Goal: Information Seeking & Learning: Learn about a topic

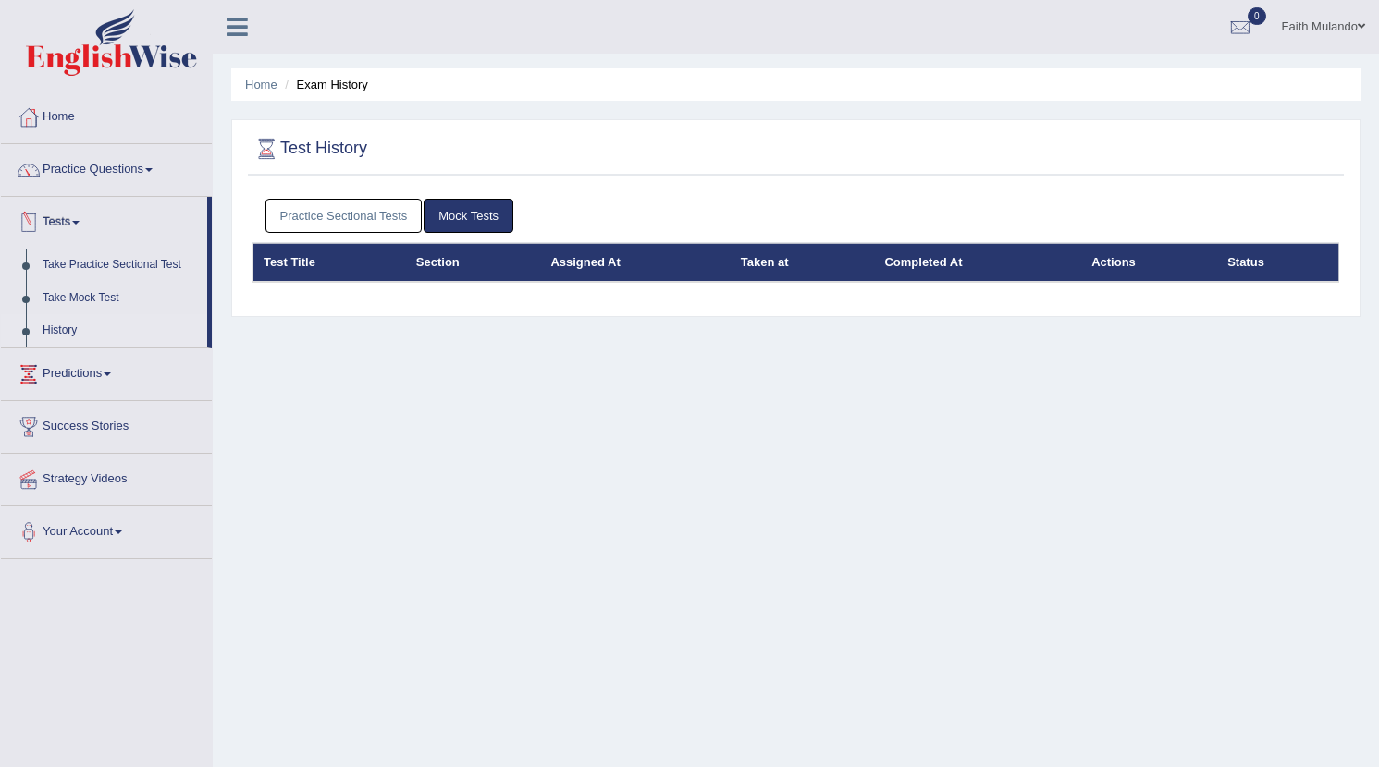
click at [64, 230] on link "Tests" at bounding box center [104, 220] width 206 height 46
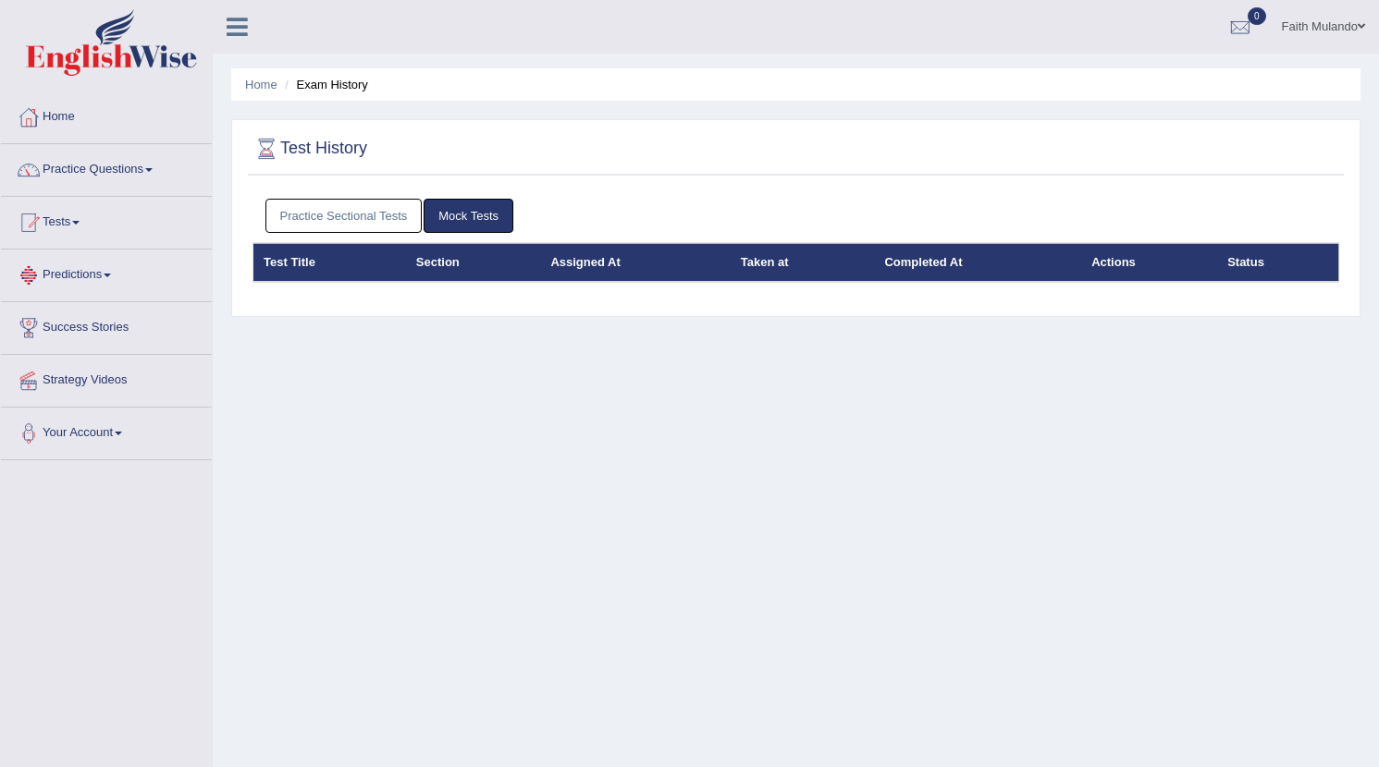
click at [79, 228] on link "Tests" at bounding box center [106, 220] width 211 height 46
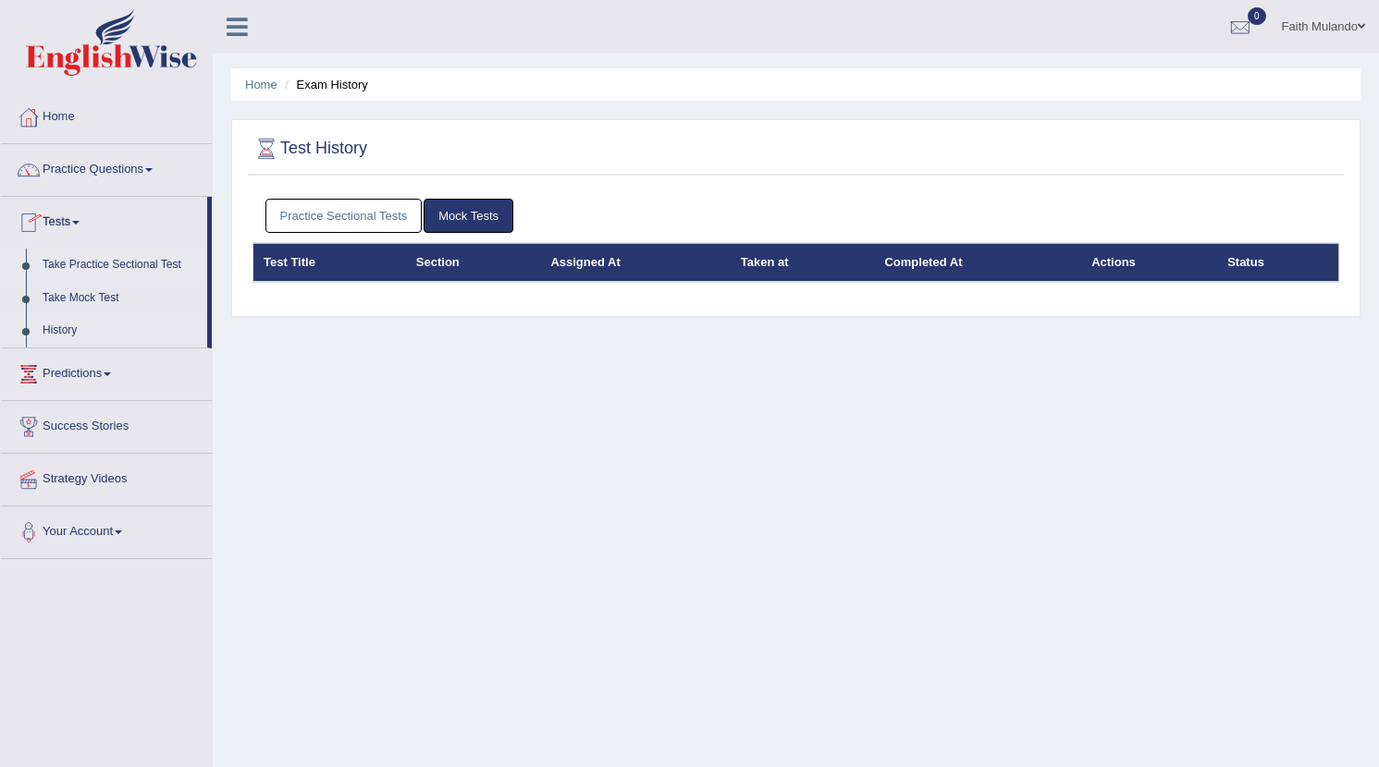
click at [83, 268] on link "Take Practice Sectional Test" at bounding box center [120, 265] width 173 height 33
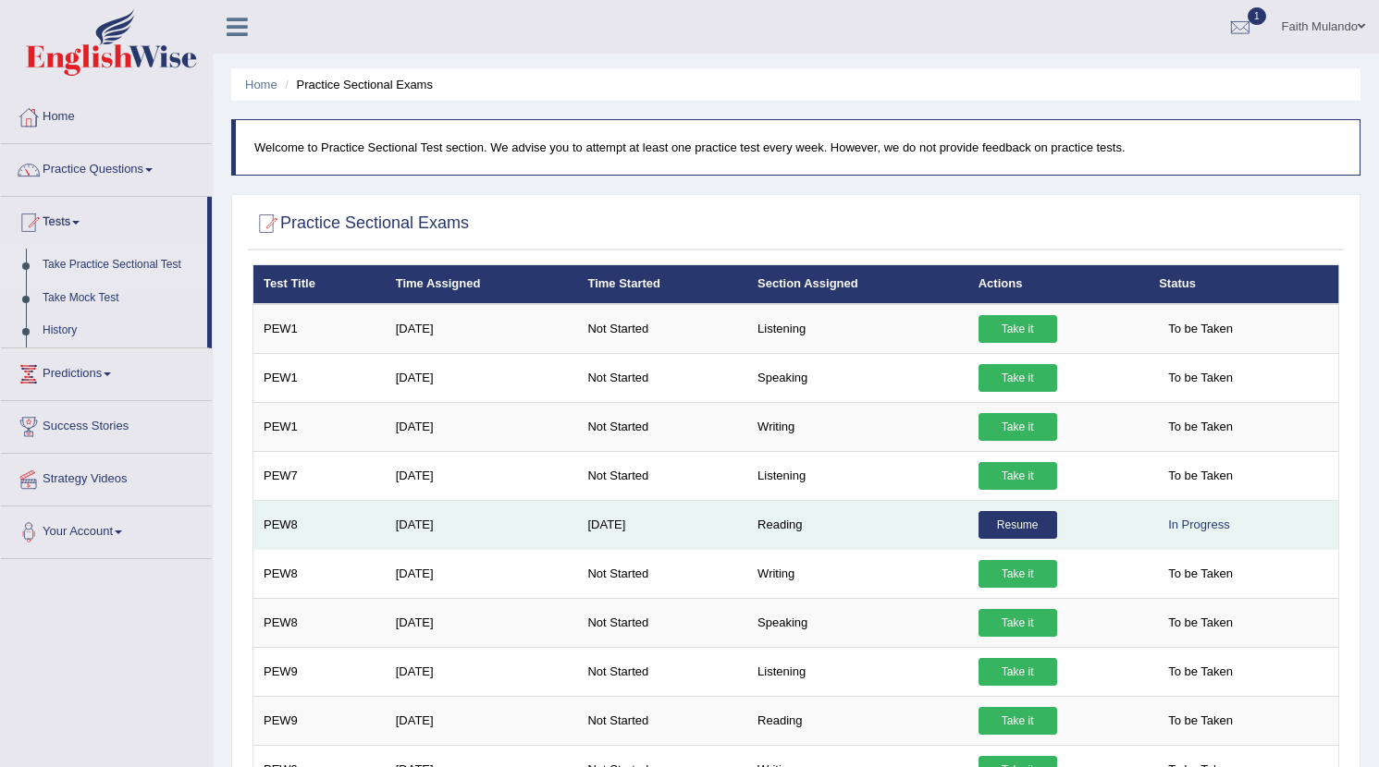
click at [1015, 522] on link "Resume" at bounding box center [1017, 525] width 79 height 28
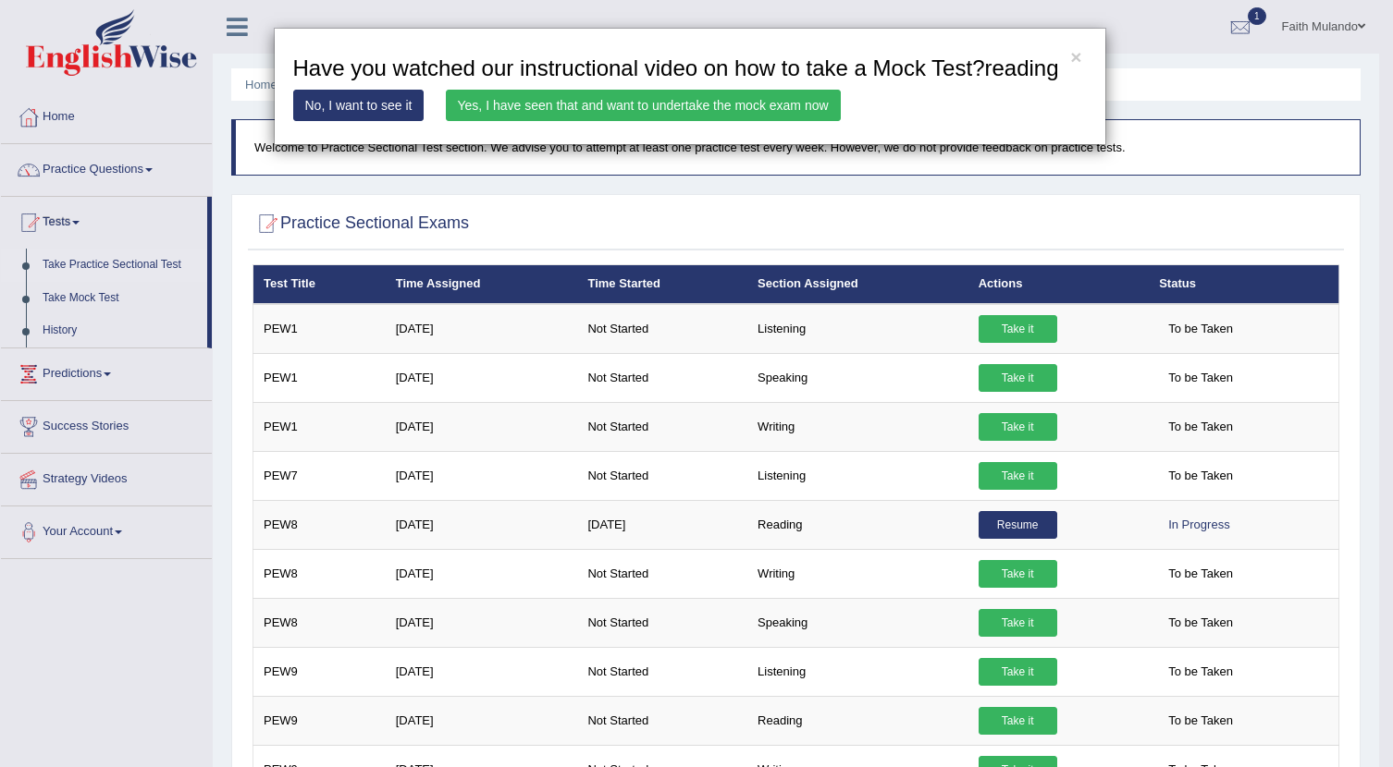
click at [620, 121] on link "Yes, I have seen that and want to undertake the mock exam now" at bounding box center [643, 105] width 395 height 31
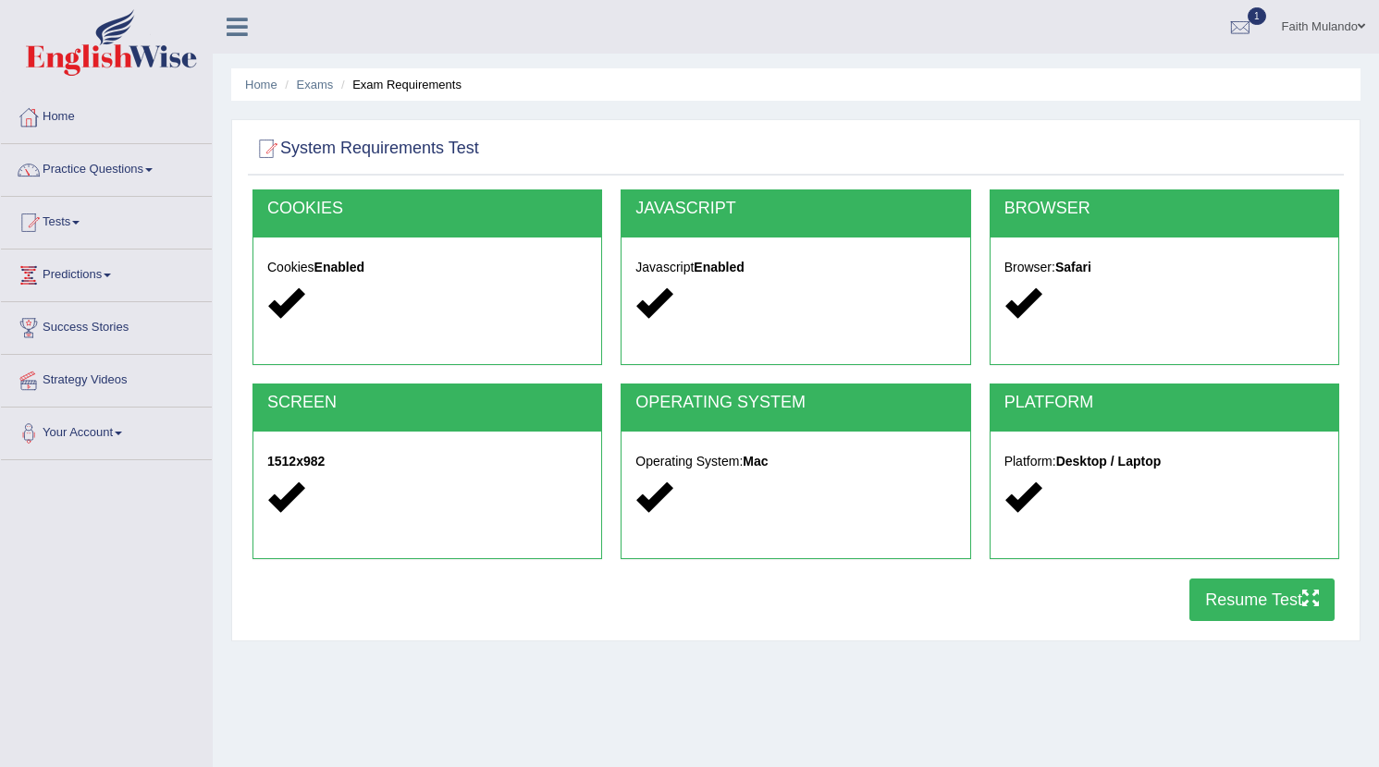
click at [1292, 605] on button "Resume Test" at bounding box center [1261, 600] width 145 height 43
click at [1253, 27] on link "1" at bounding box center [1239, 24] width 55 height 48
click at [1031, 91] on span "Exam evaluated" at bounding box center [1129, 92] width 246 height 15
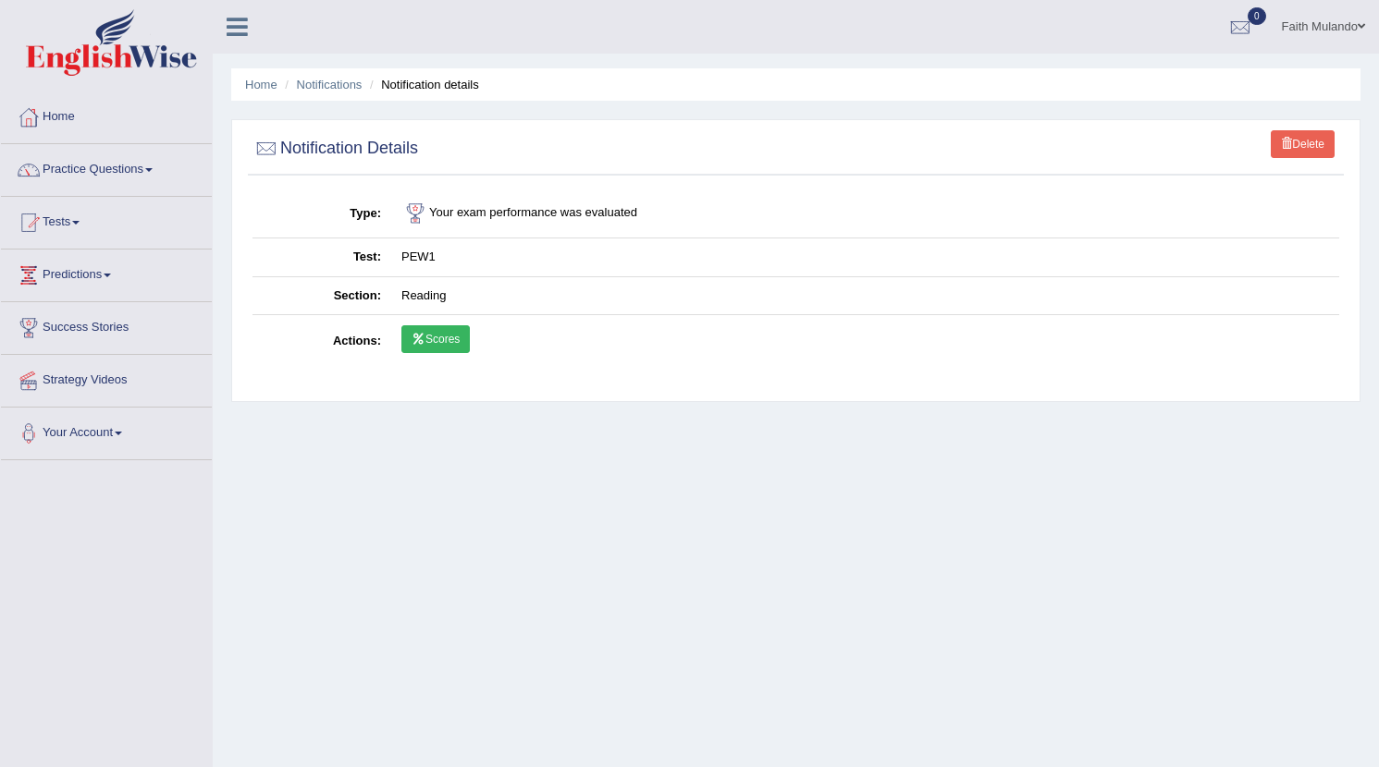
click at [449, 346] on link "Scores" at bounding box center [435, 339] width 68 height 28
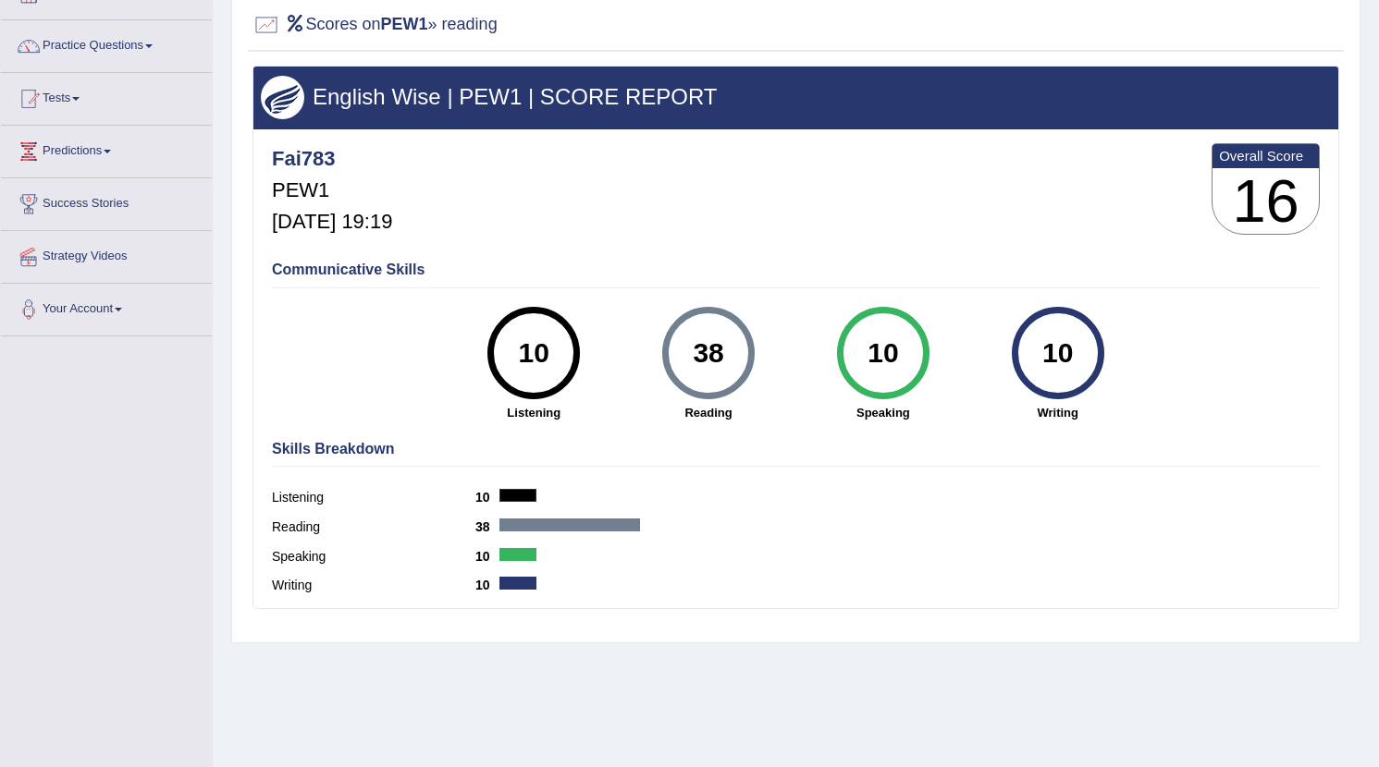
scroll to position [162, 0]
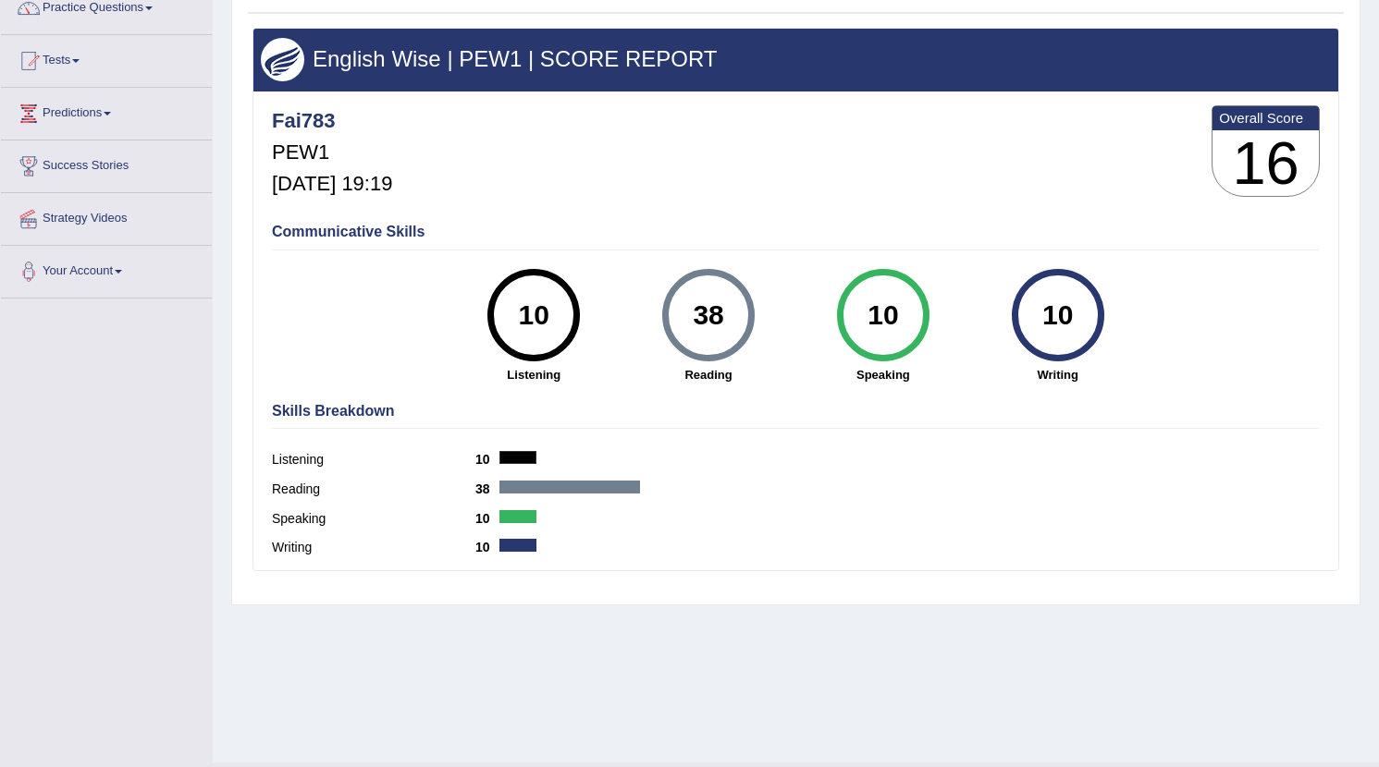
click at [894, 378] on div "10 Speaking" at bounding box center [882, 326] width 175 height 115
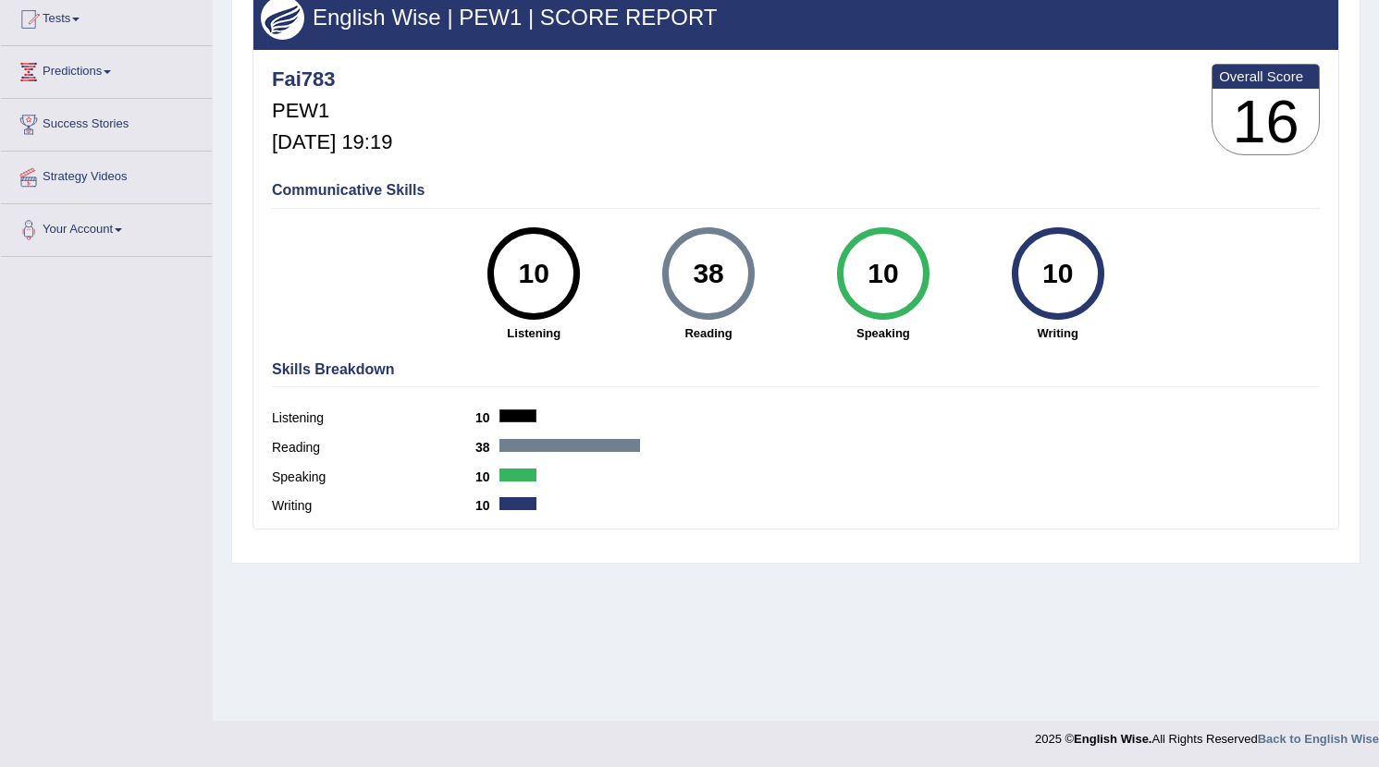
click at [866, 382] on div "Skills Breakdown Listening 10 Reading 38 Speaking 10 Writing 10" at bounding box center [795, 440] width 1057 height 177
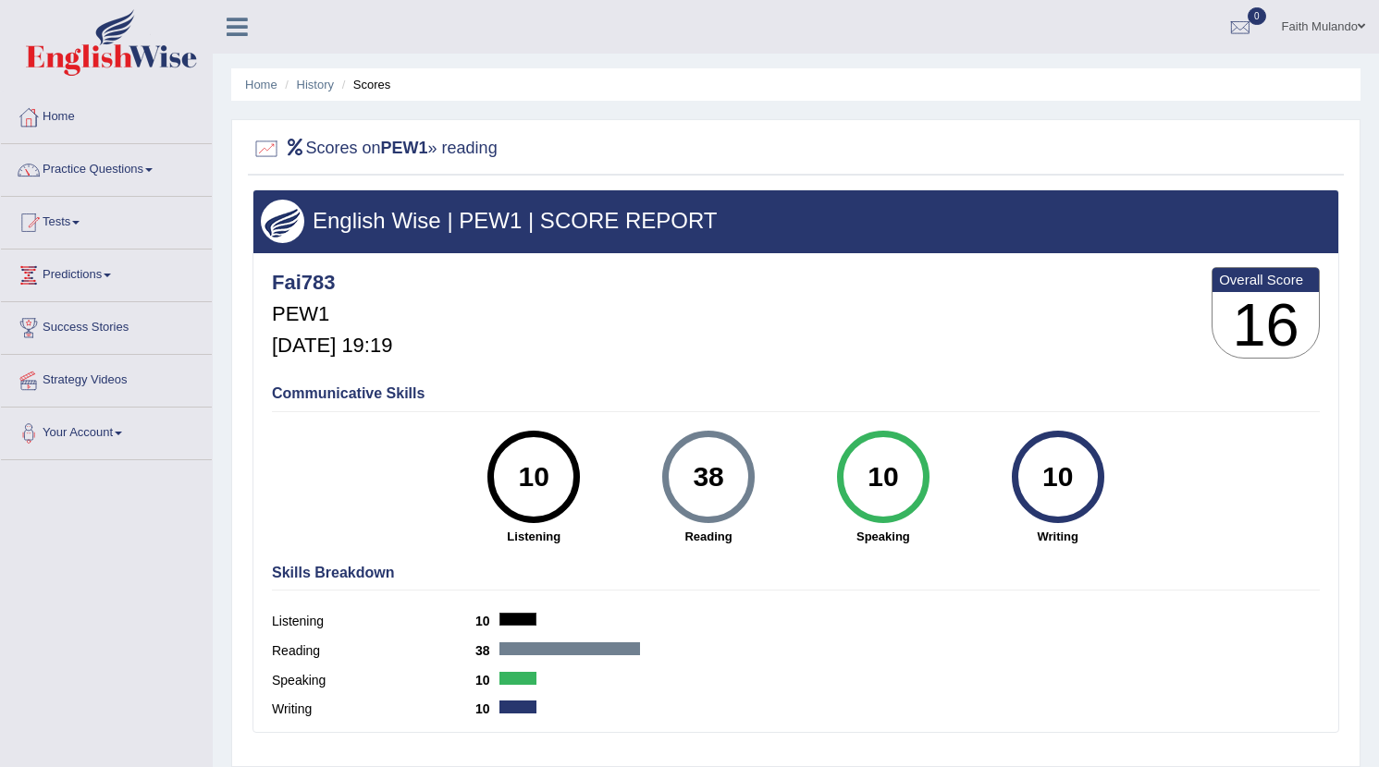
click at [371, 146] on h2 "Scores on PEW1 » reading" at bounding box center [374, 149] width 245 height 28
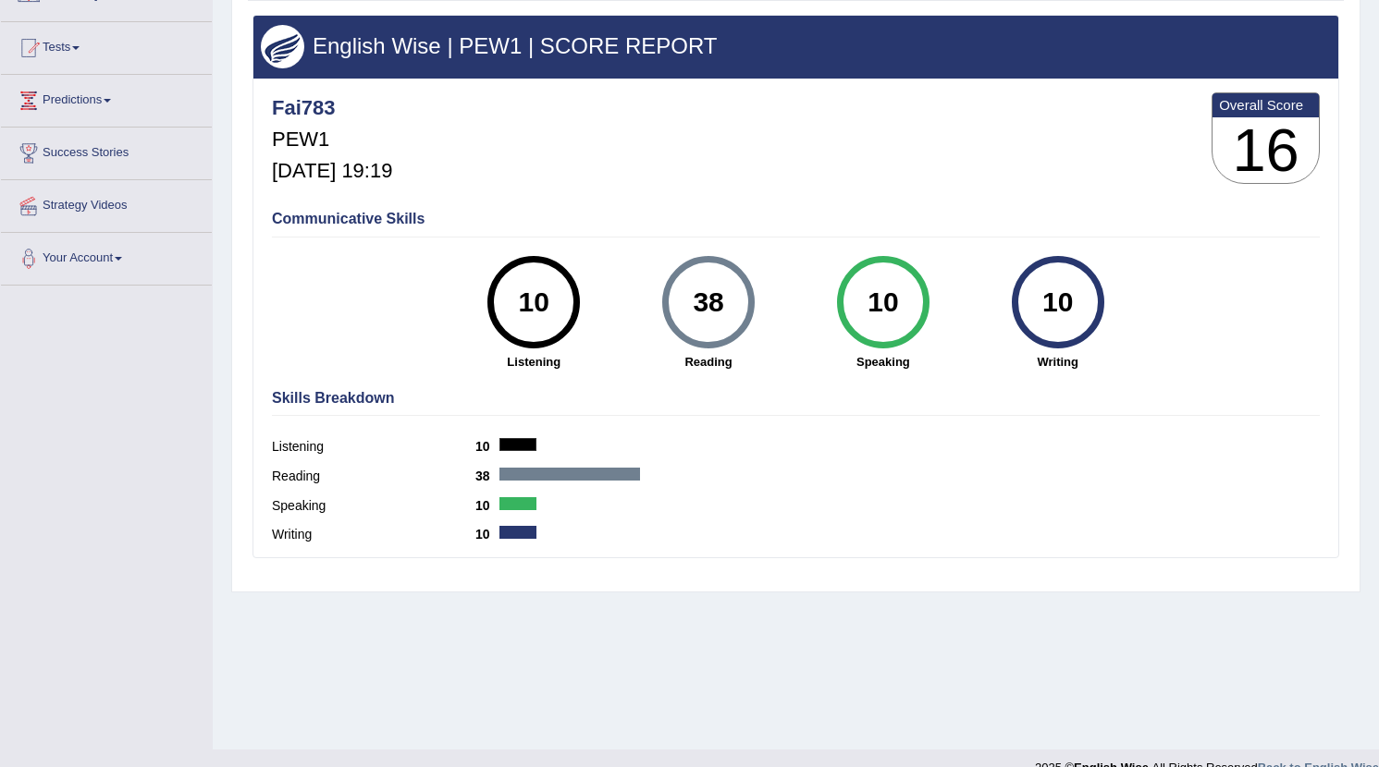
click at [1275, 149] on h3 "16" at bounding box center [1265, 150] width 106 height 67
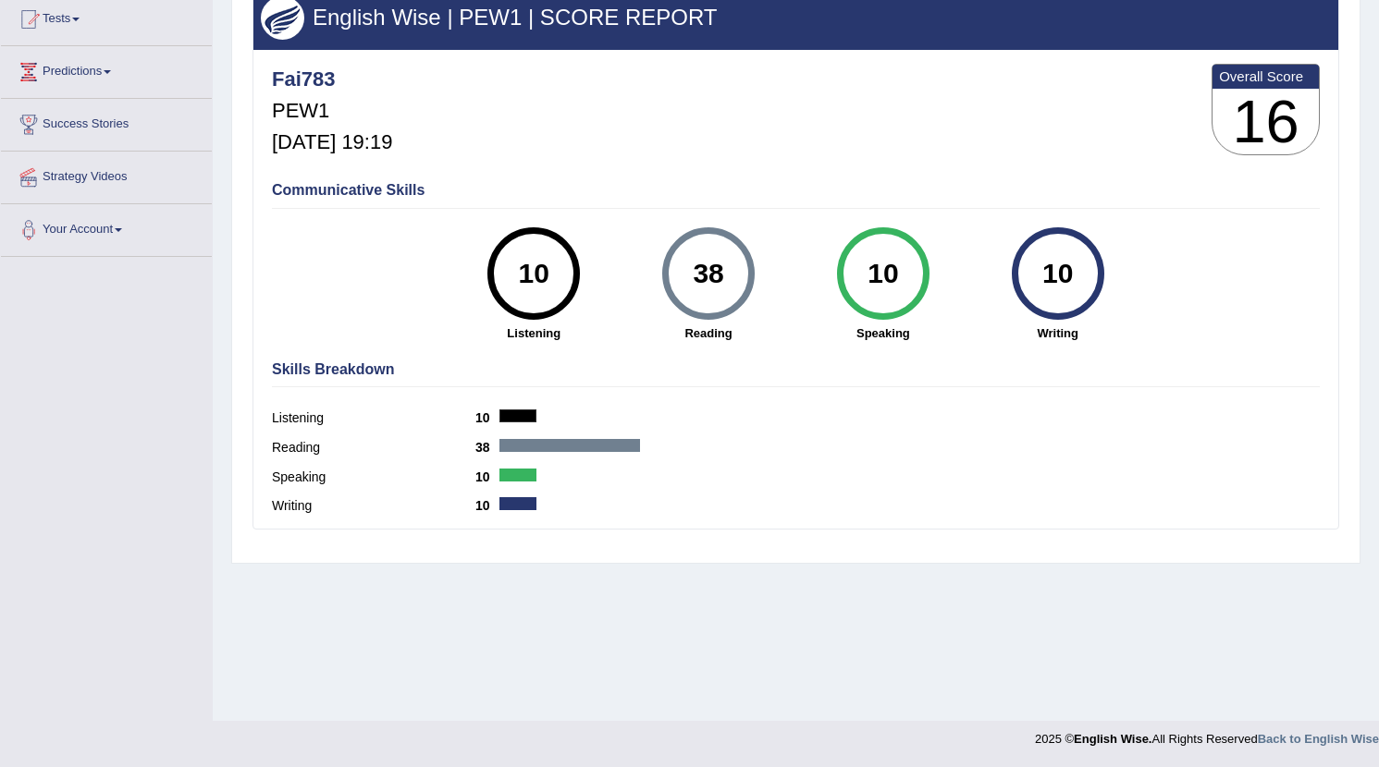
scroll to position [0, 0]
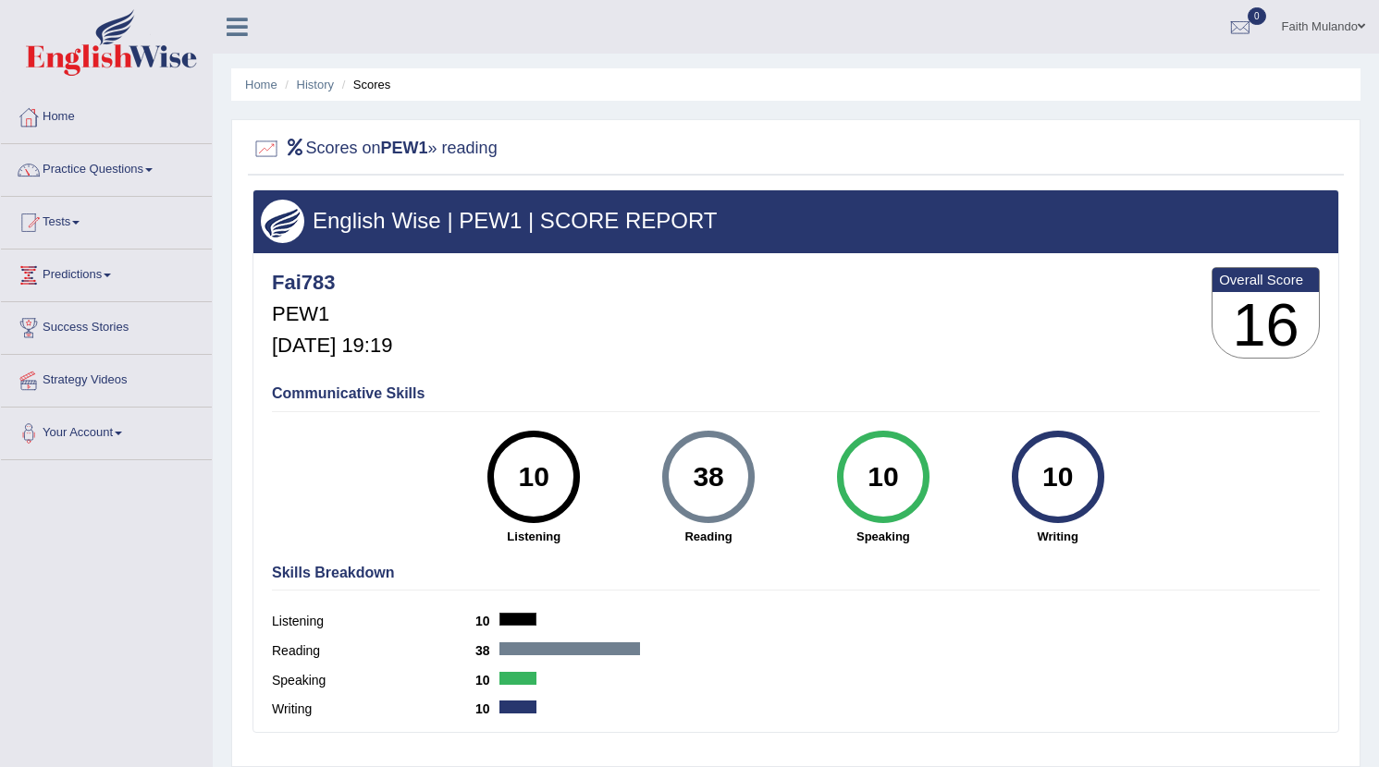
click at [374, 86] on li "Scores" at bounding box center [365, 85] width 54 height 18
click at [319, 84] on link "History" at bounding box center [315, 85] width 37 height 14
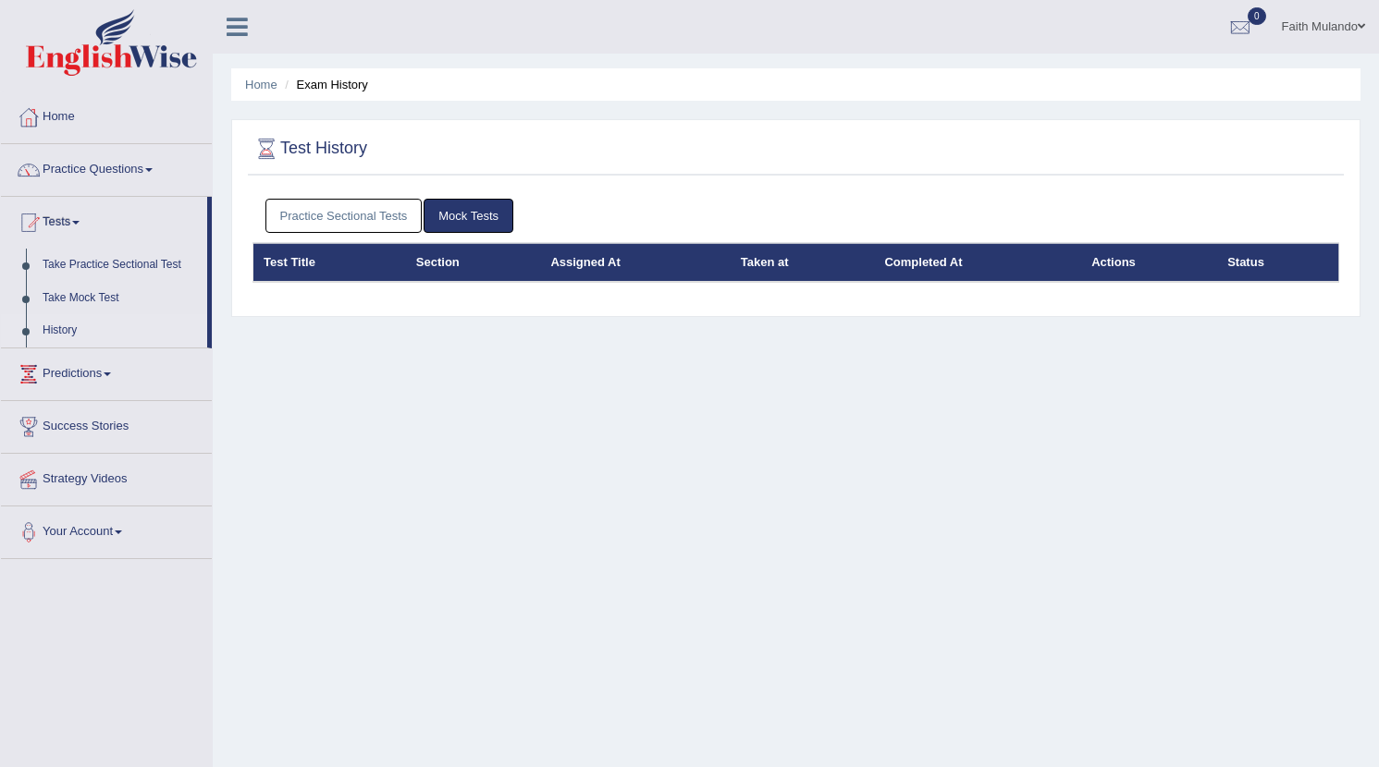
click at [1351, 25] on link "Faith Mulando" at bounding box center [1323, 24] width 111 height 48
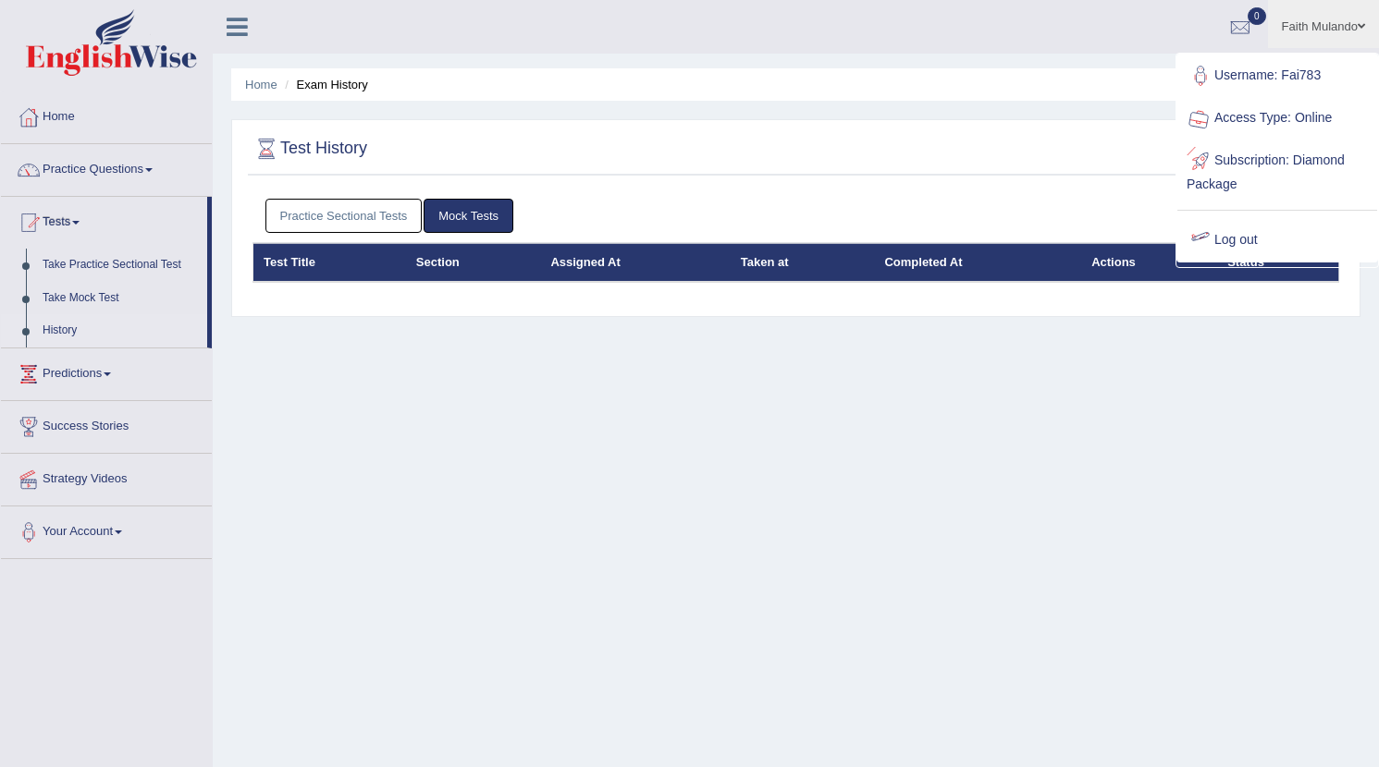
click at [1148, 78] on ul "Home Exam History" at bounding box center [795, 84] width 1129 height 32
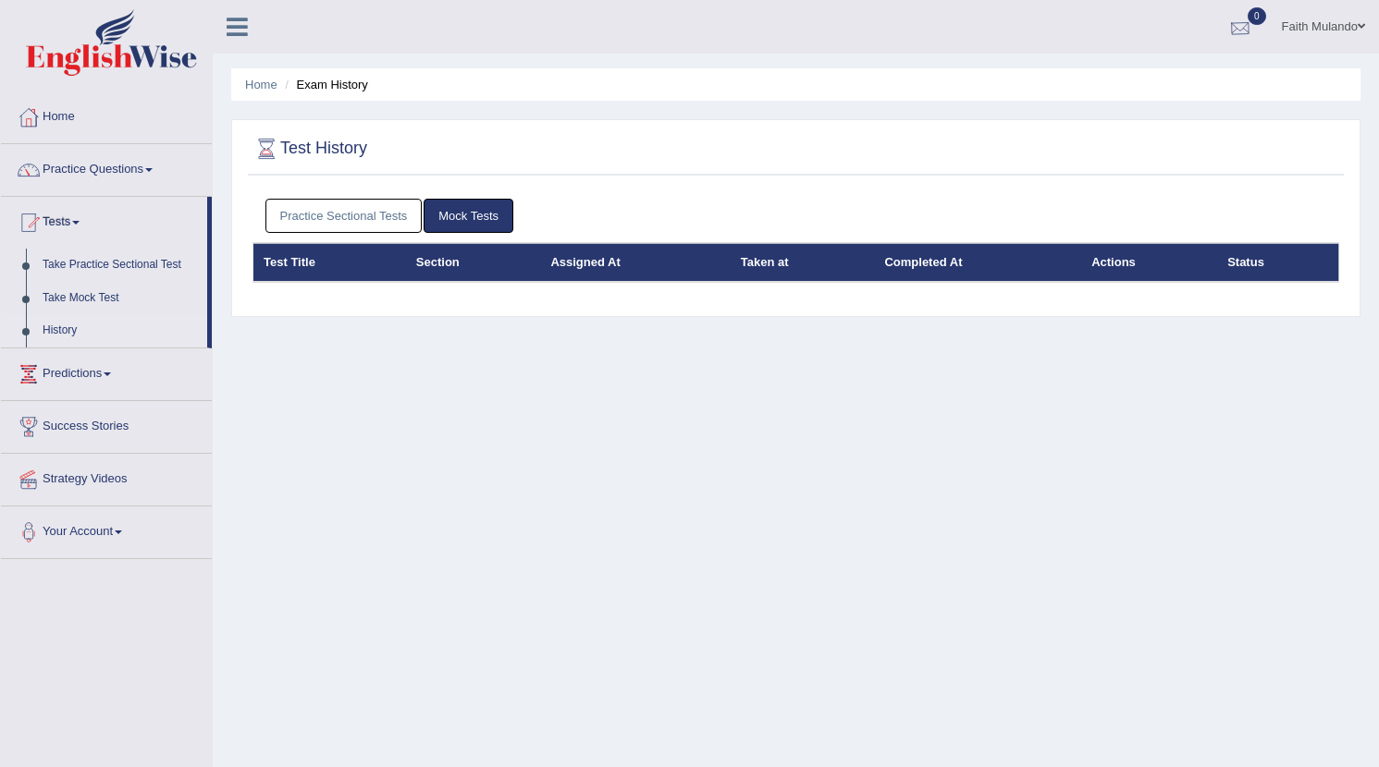
click at [1238, 28] on div at bounding box center [1240, 28] width 28 height 28
click at [1139, 65] on li "See All Alerts" at bounding box center [1129, 78] width 264 height 38
click at [1135, 72] on ul "Home Exam History" at bounding box center [795, 84] width 1129 height 32
click at [1227, 36] on div at bounding box center [1240, 28] width 28 height 28
click at [1135, 61] on li "See All Alerts" at bounding box center [1129, 78] width 264 height 38
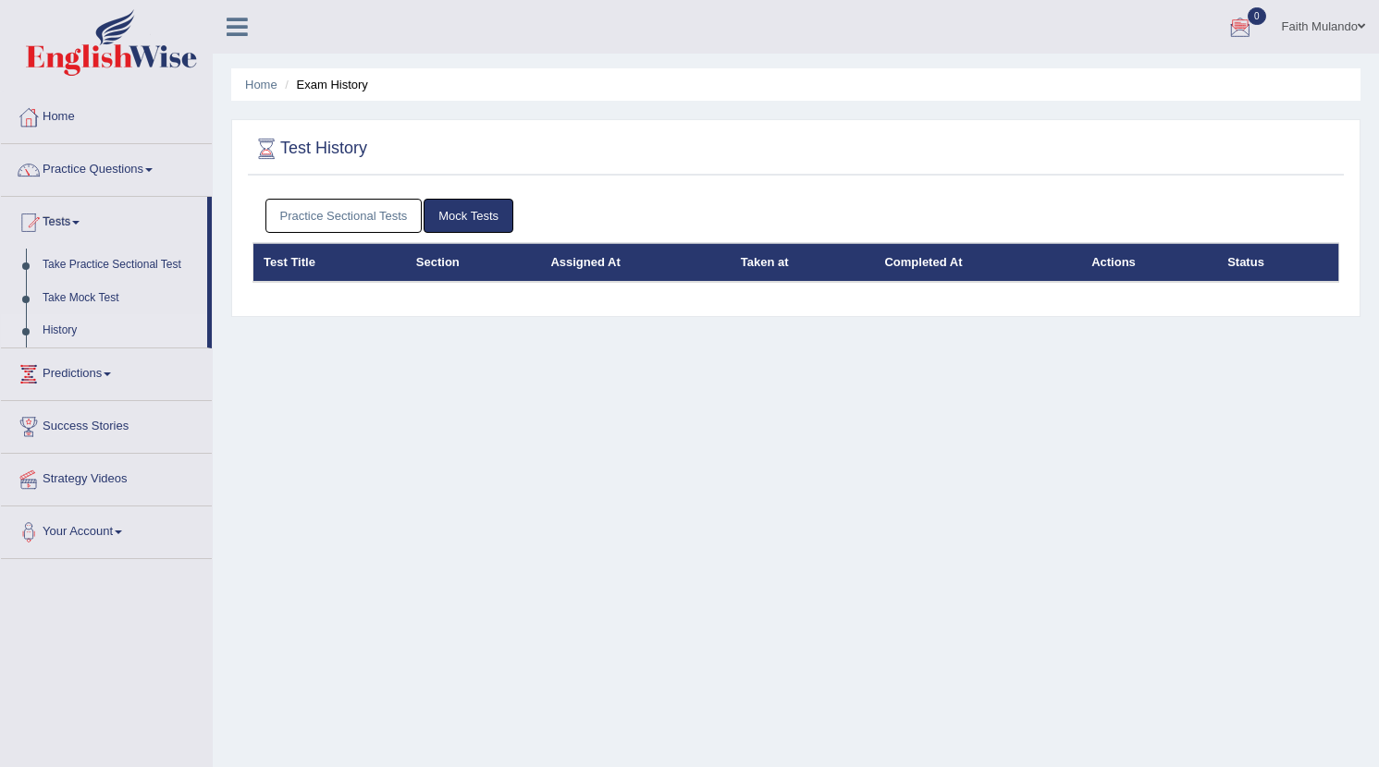
click at [1248, 21] on span "0" at bounding box center [1256, 16] width 18 height 18
click at [1160, 75] on link "See All Alerts" at bounding box center [1128, 78] width 103 height 20
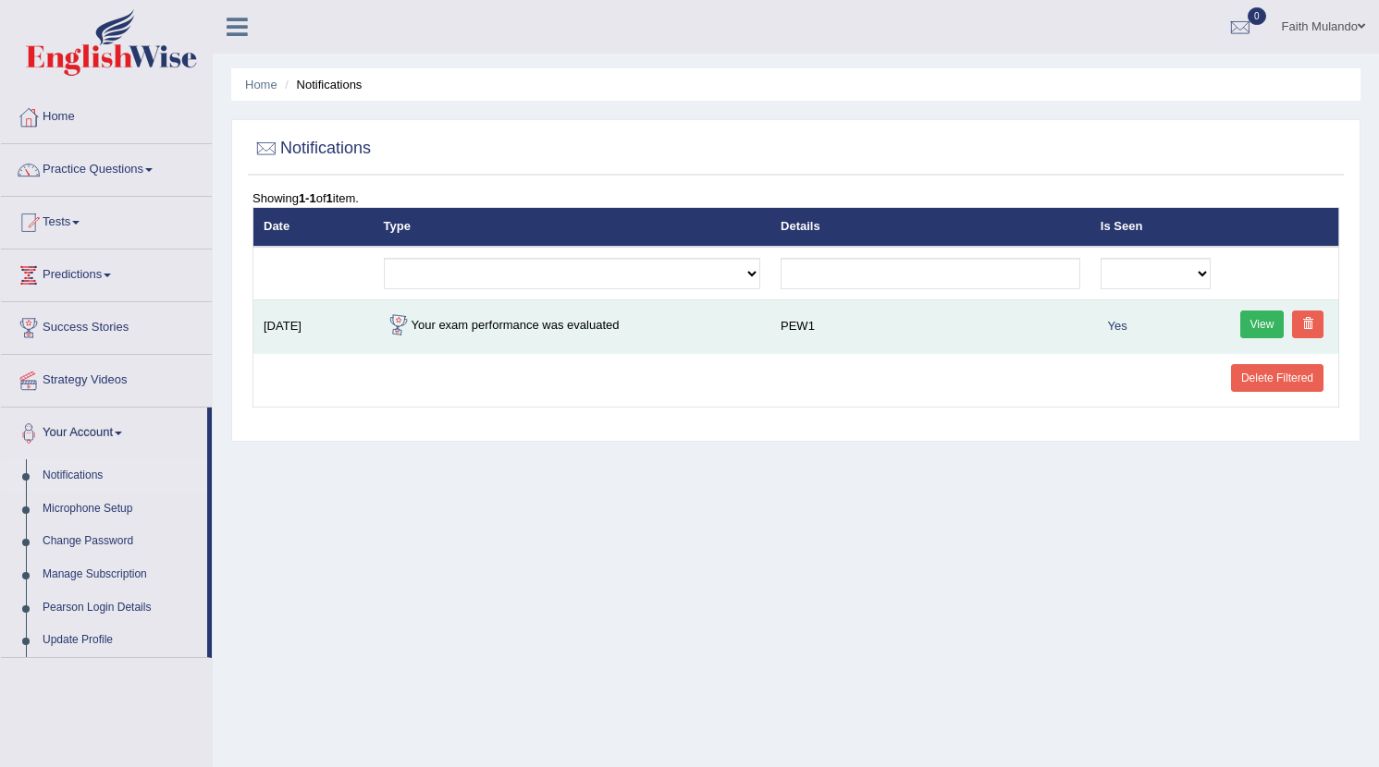
click at [1251, 325] on link "View" at bounding box center [1262, 325] width 44 height 28
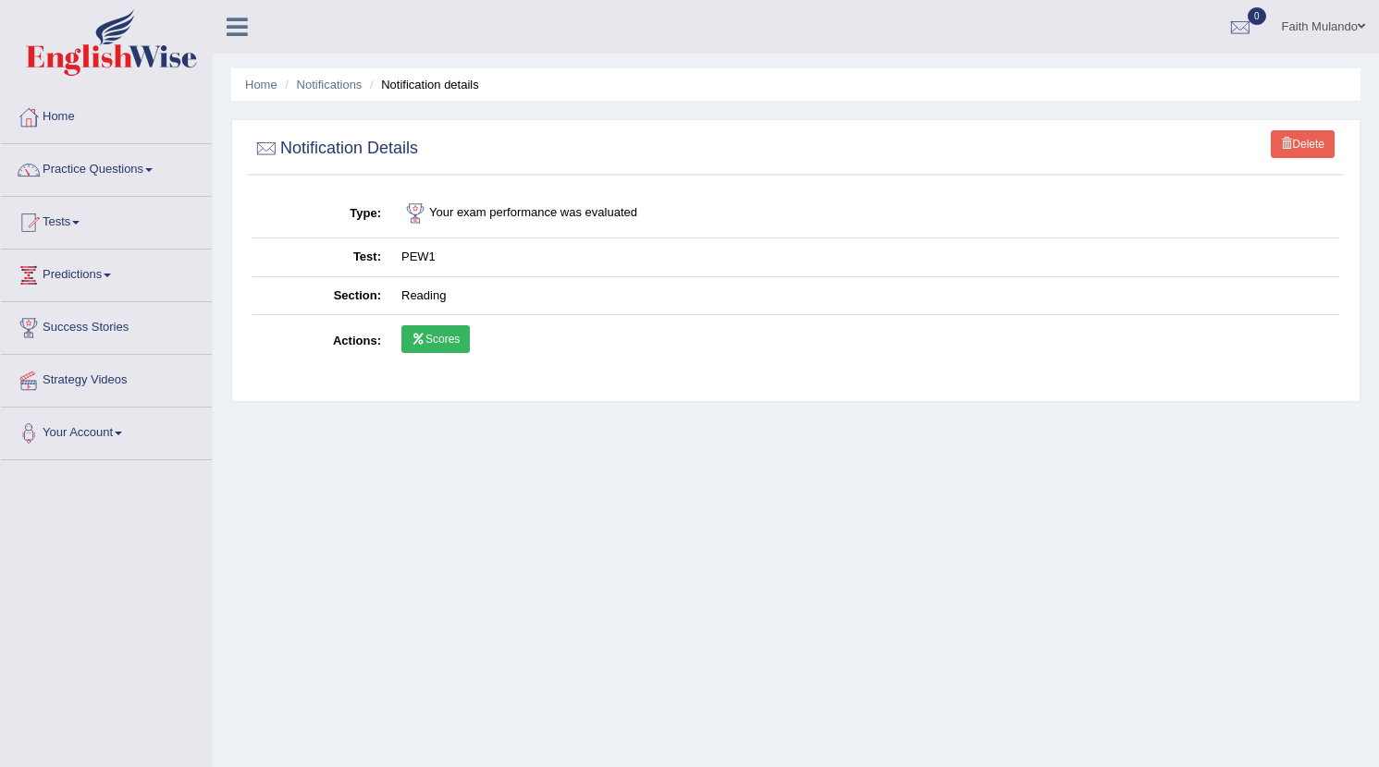
click at [436, 338] on link "Scores" at bounding box center [435, 339] width 68 height 28
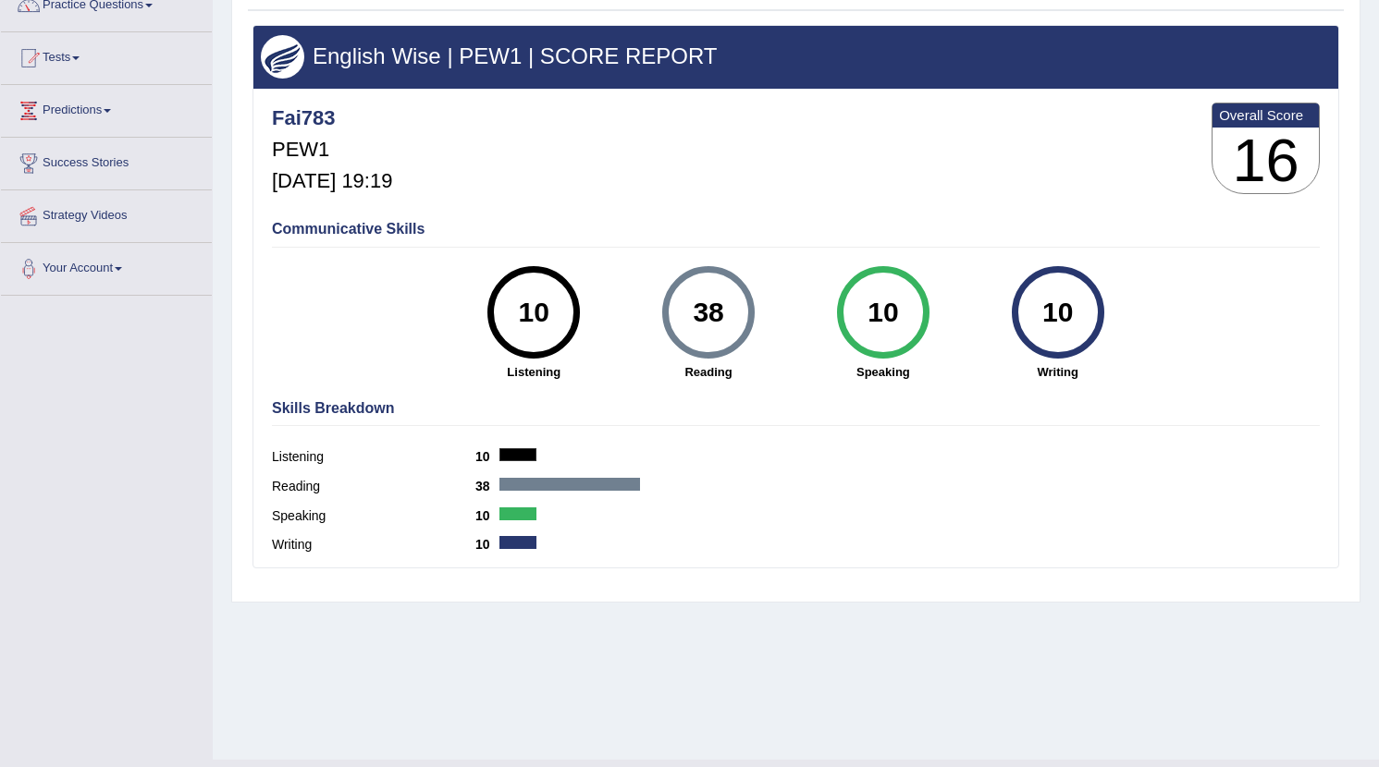
scroll to position [203, 0]
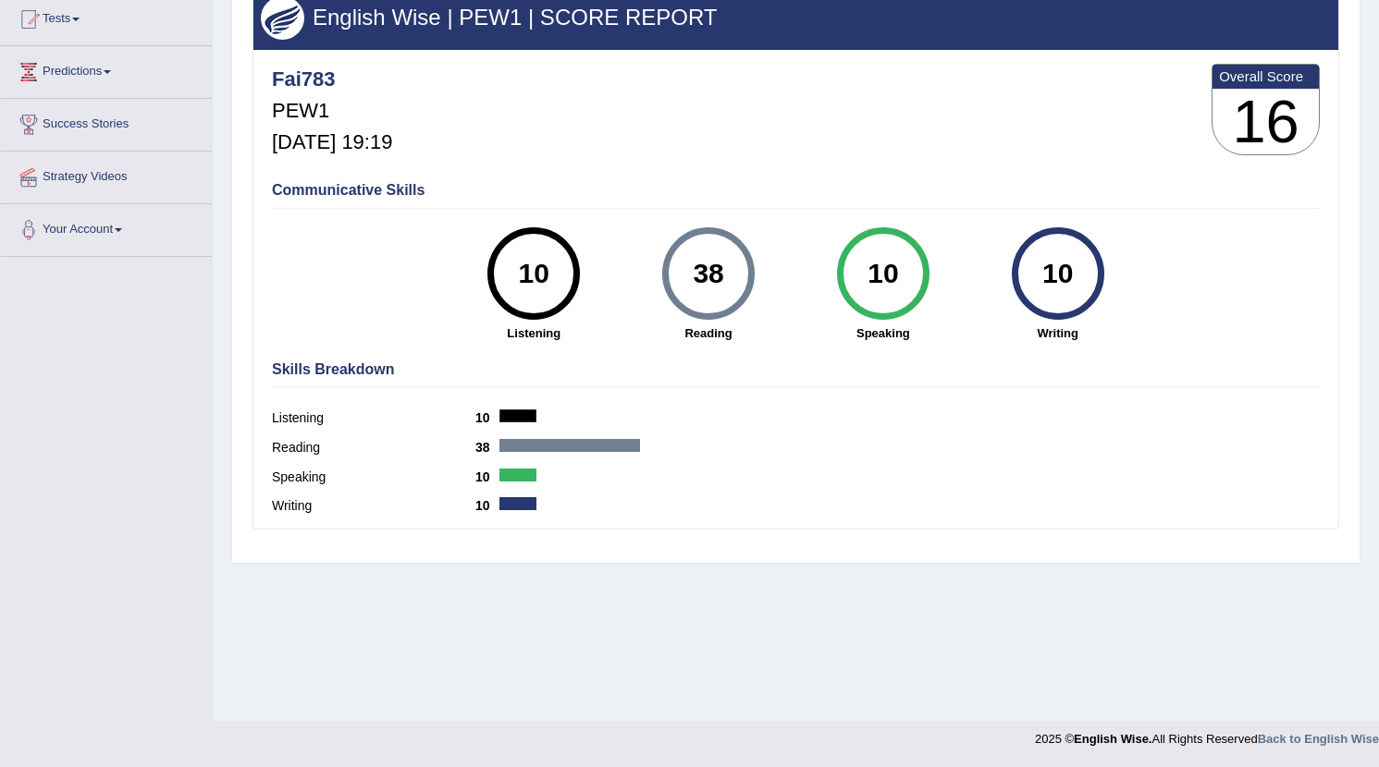
click at [519, 259] on div "10" at bounding box center [534, 274] width 68 height 78
click at [698, 286] on div "38" at bounding box center [708, 274] width 68 height 78
click at [846, 267] on div "10" at bounding box center [883, 273] width 92 height 92
click at [1020, 256] on div "10" at bounding box center [1058, 273] width 92 height 92
click at [330, 190] on h4 "Communicative Skills" at bounding box center [796, 190] width 1048 height 17
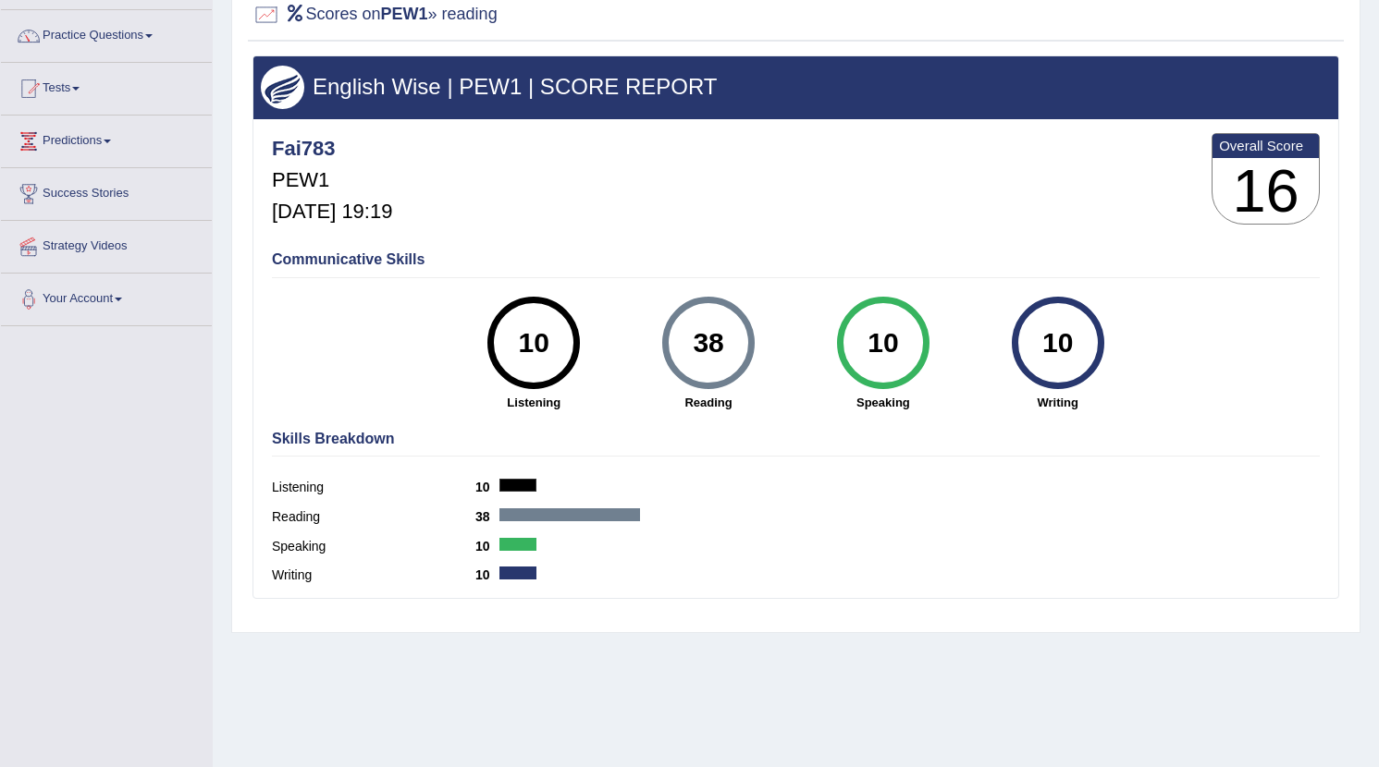
scroll to position [51, 0]
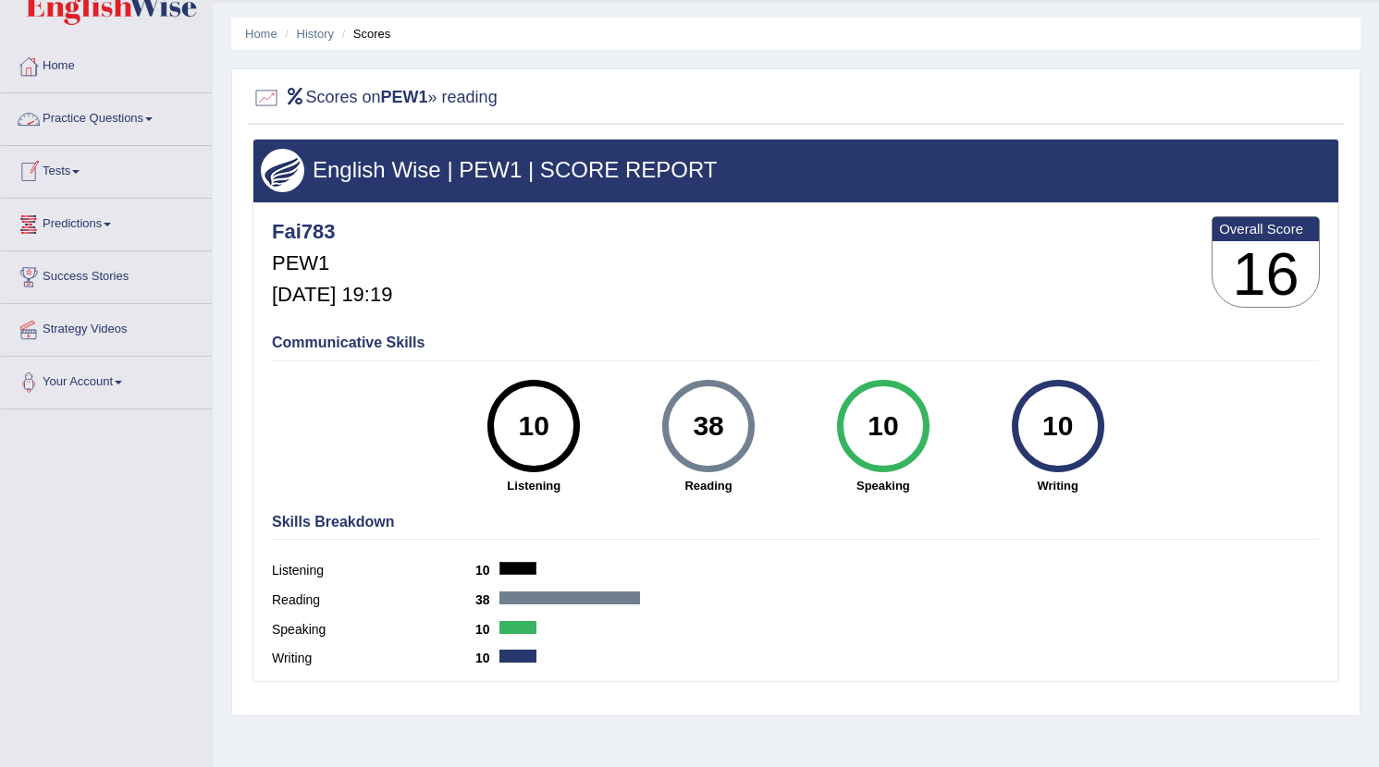
click at [351, 92] on h2 "Scores on PEW1 » reading" at bounding box center [374, 98] width 245 height 28
click at [266, 87] on div at bounding box center [266, 98] width 28 height 28
click at [1263, 256] on h3 "16" at bounding box center [1265, 274] width 106 height 67
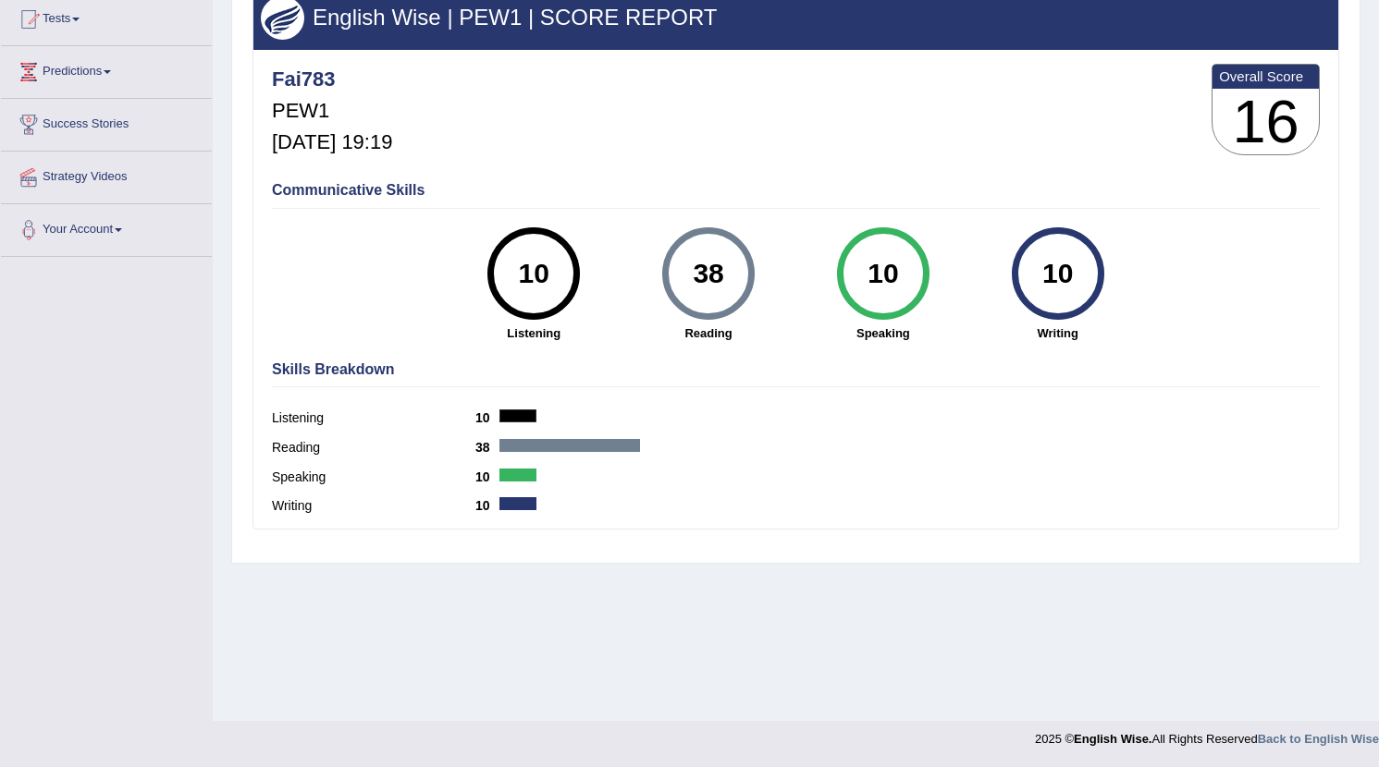
scroll to position [0, 0]
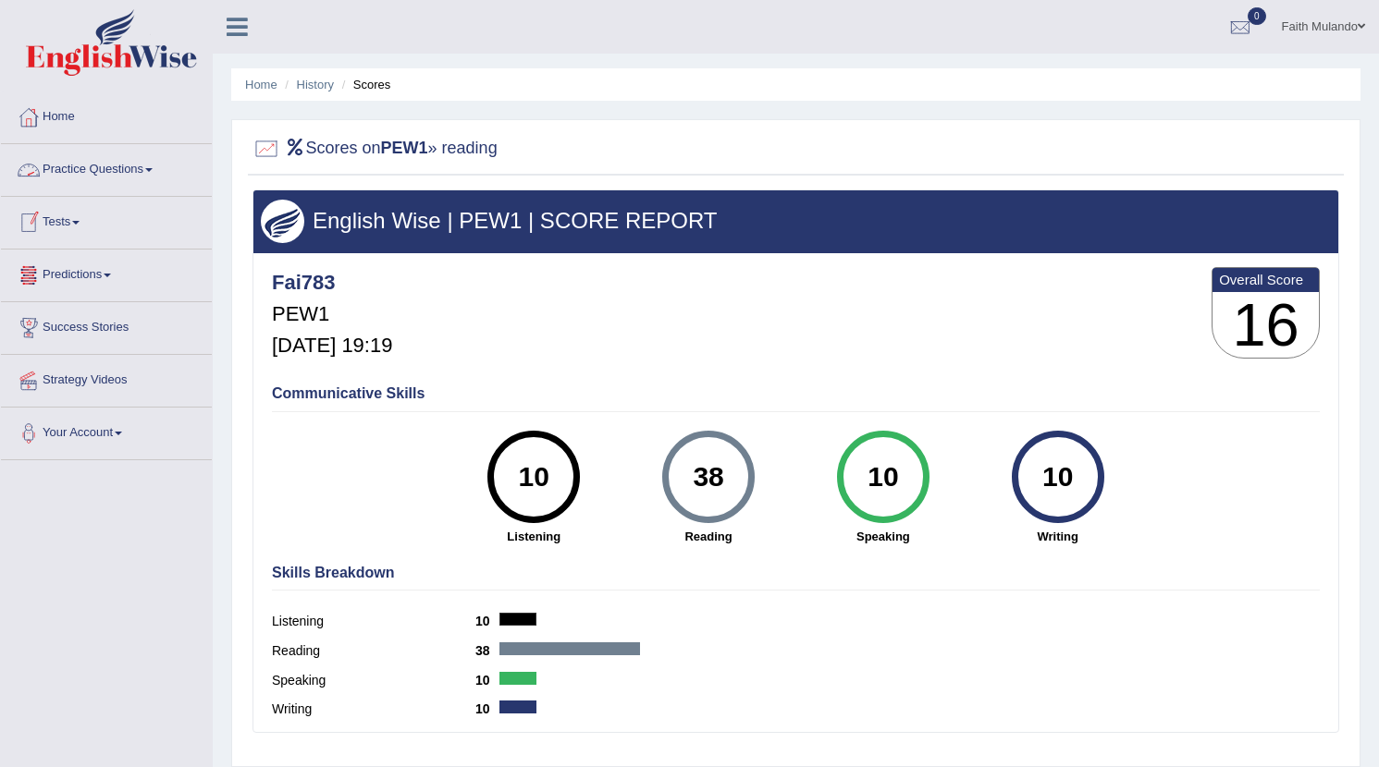
click at [141, 171] on link "Practice Questions" at bounding box center [106, 167] width 211 height 46
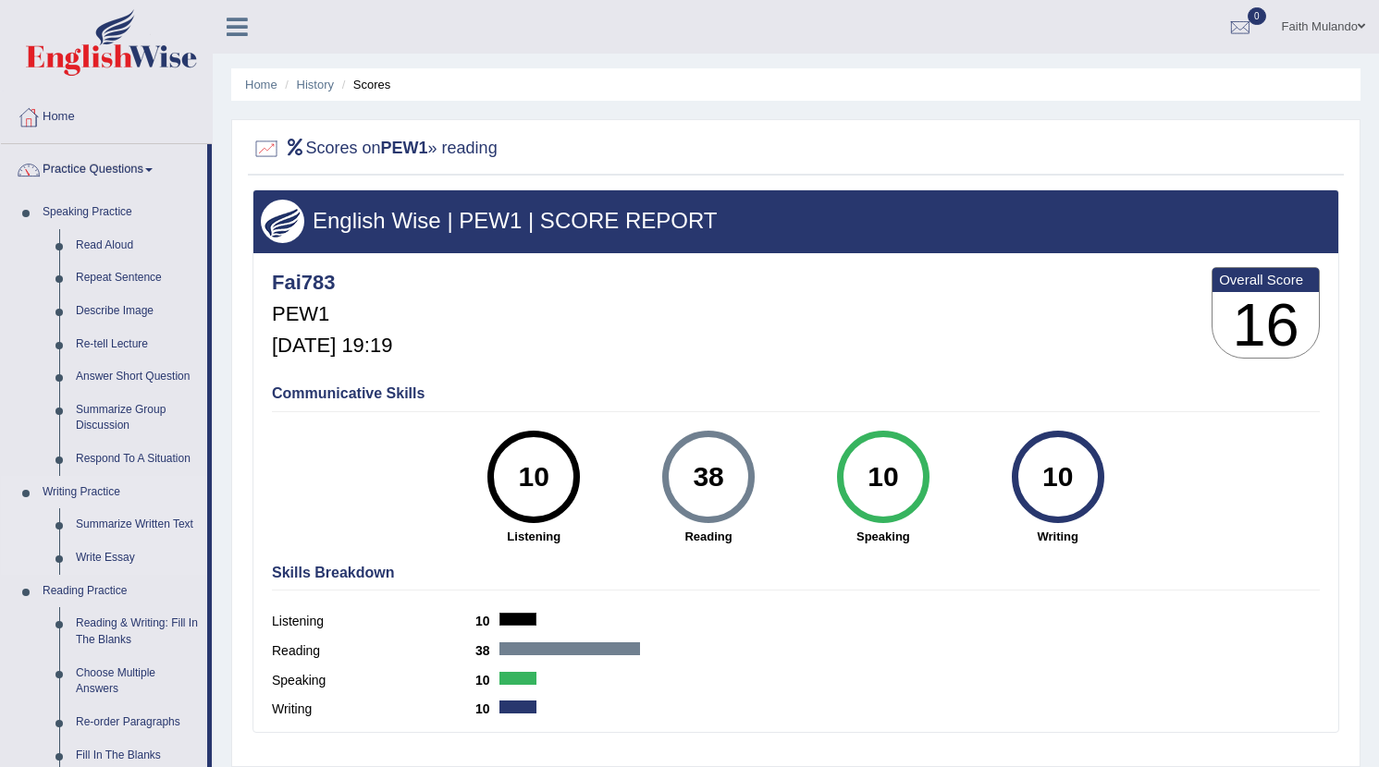
scroll to position [372, 0]
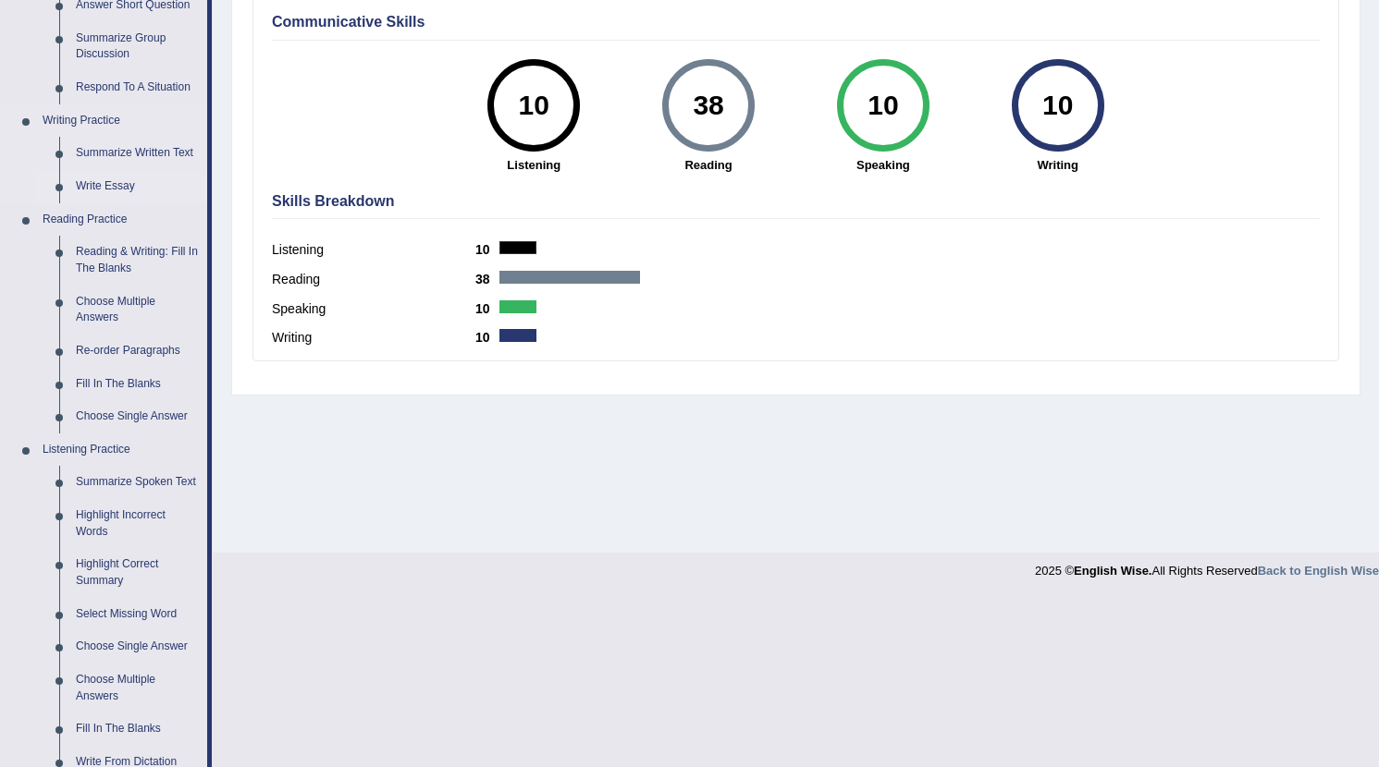
click at [106, 170] on link "Write Essay" at bounding box center [138, 186] width 140 height 33
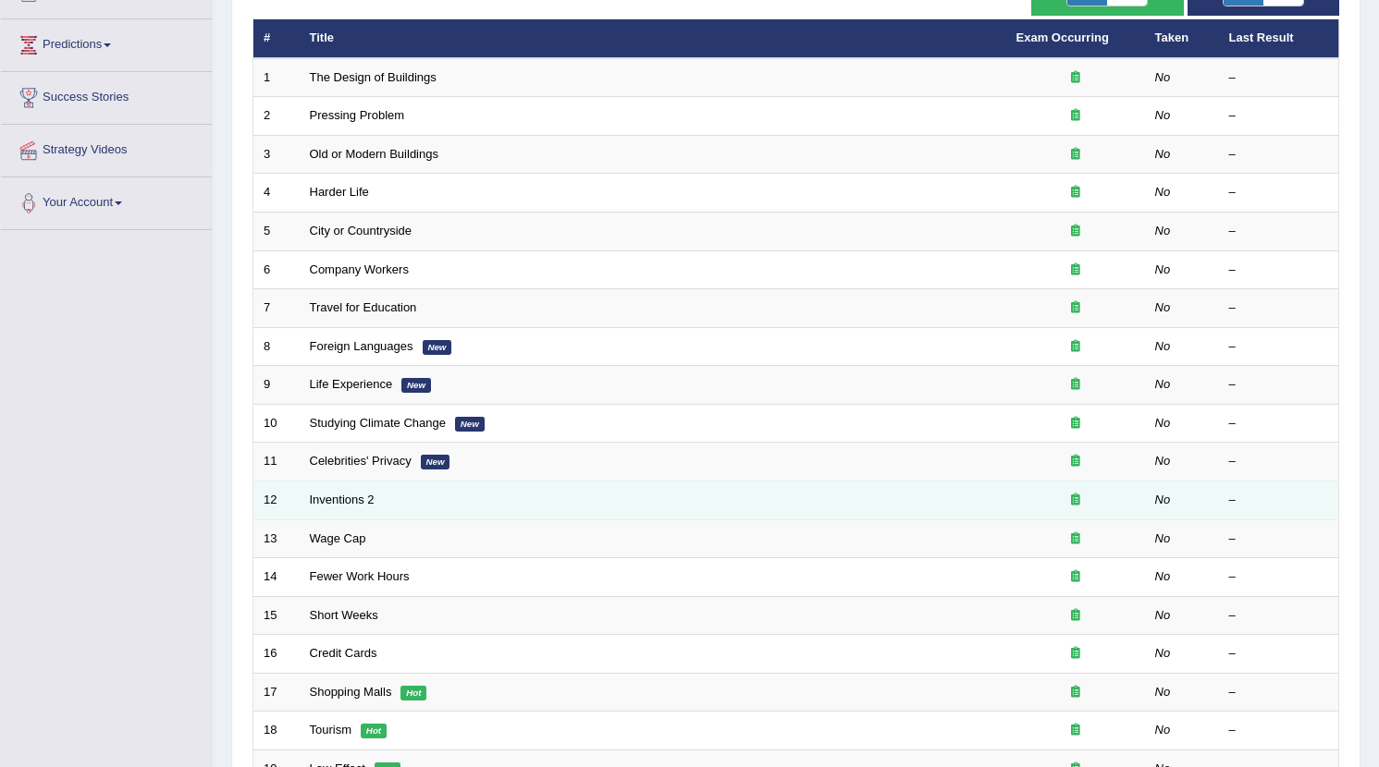
scroll to position [59, 0]
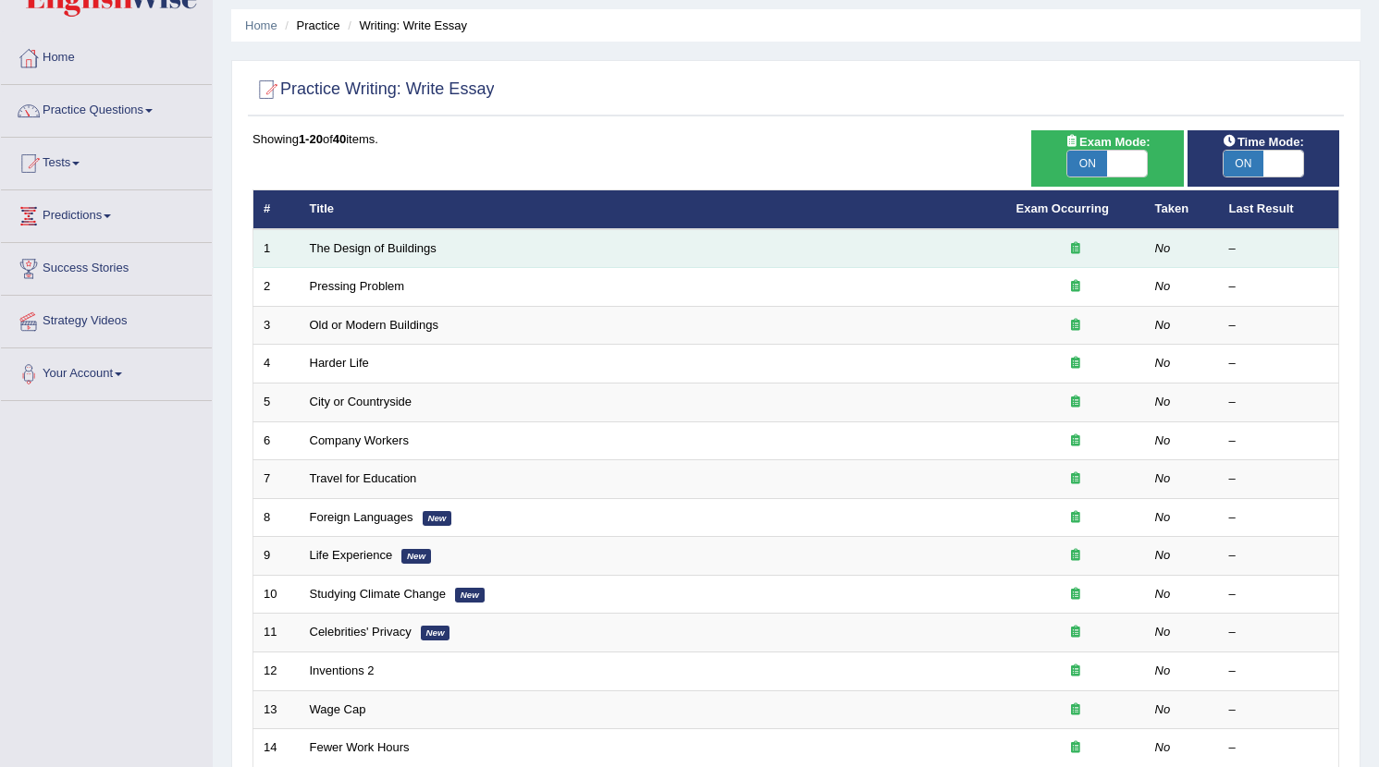
click at [361, 237] on td "The Design of Buildings" at bounding box center [653, 248] width 706 height 39
click at [362, 243] on link "The Design of Buildings" at bounding box center [373, 248] width 127 height 14
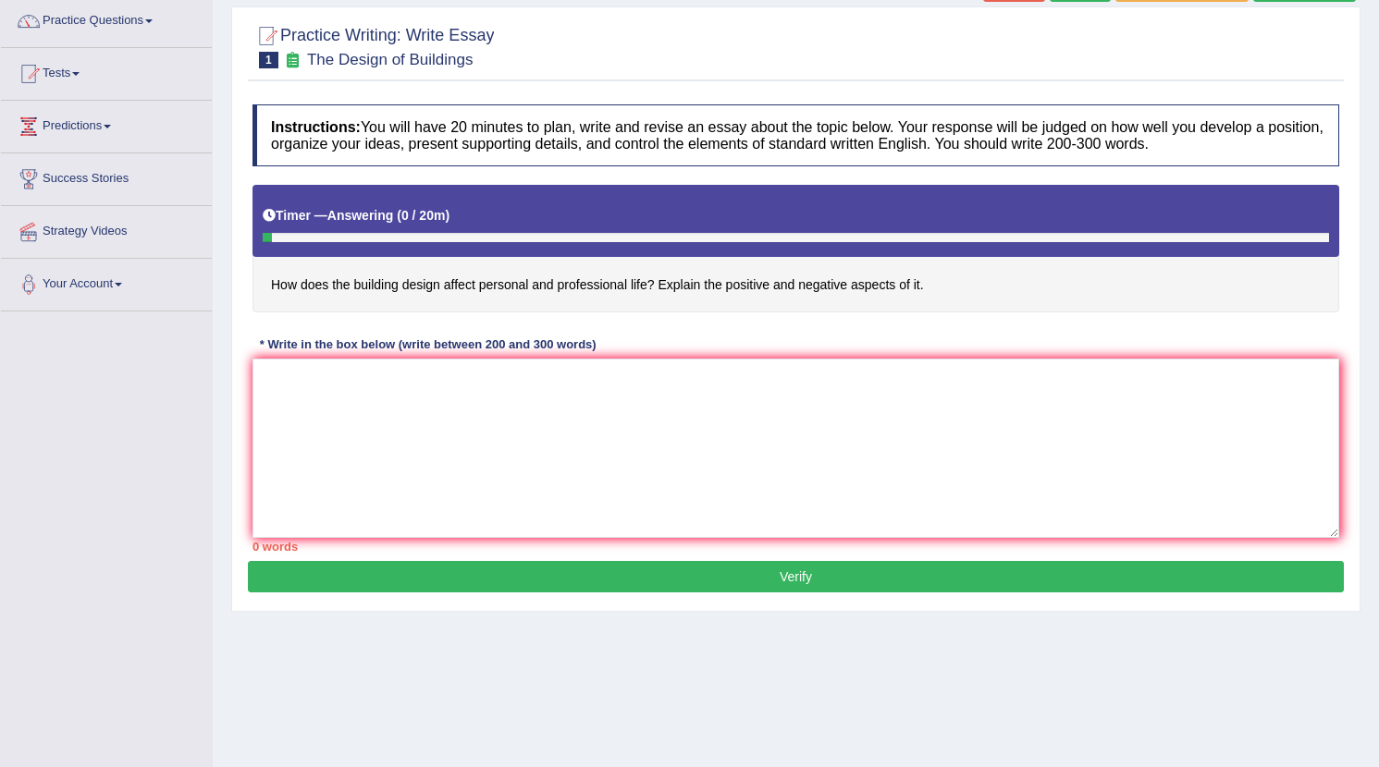
scroll to position [153, 0]
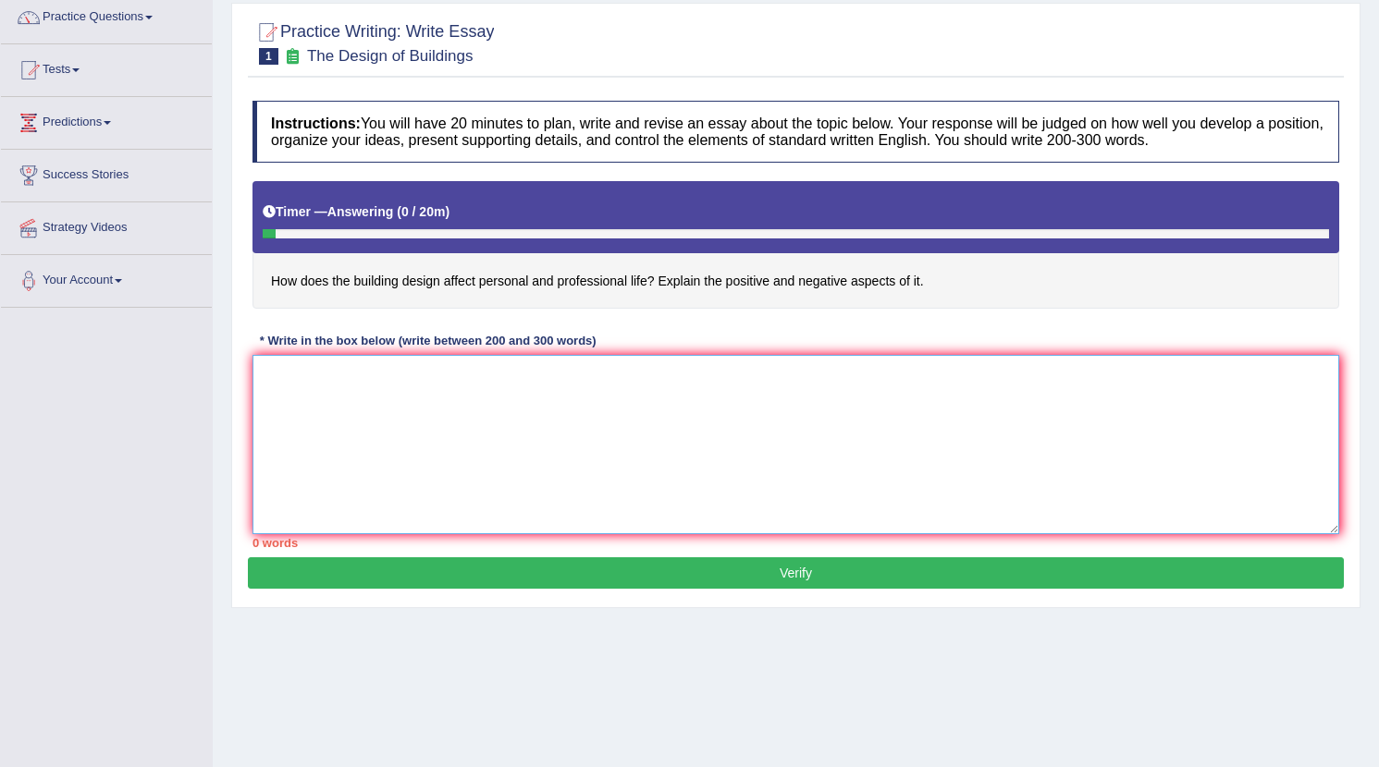
click at [693, 410] on textarea at bounding box center [795, 444] width 1087 height 179
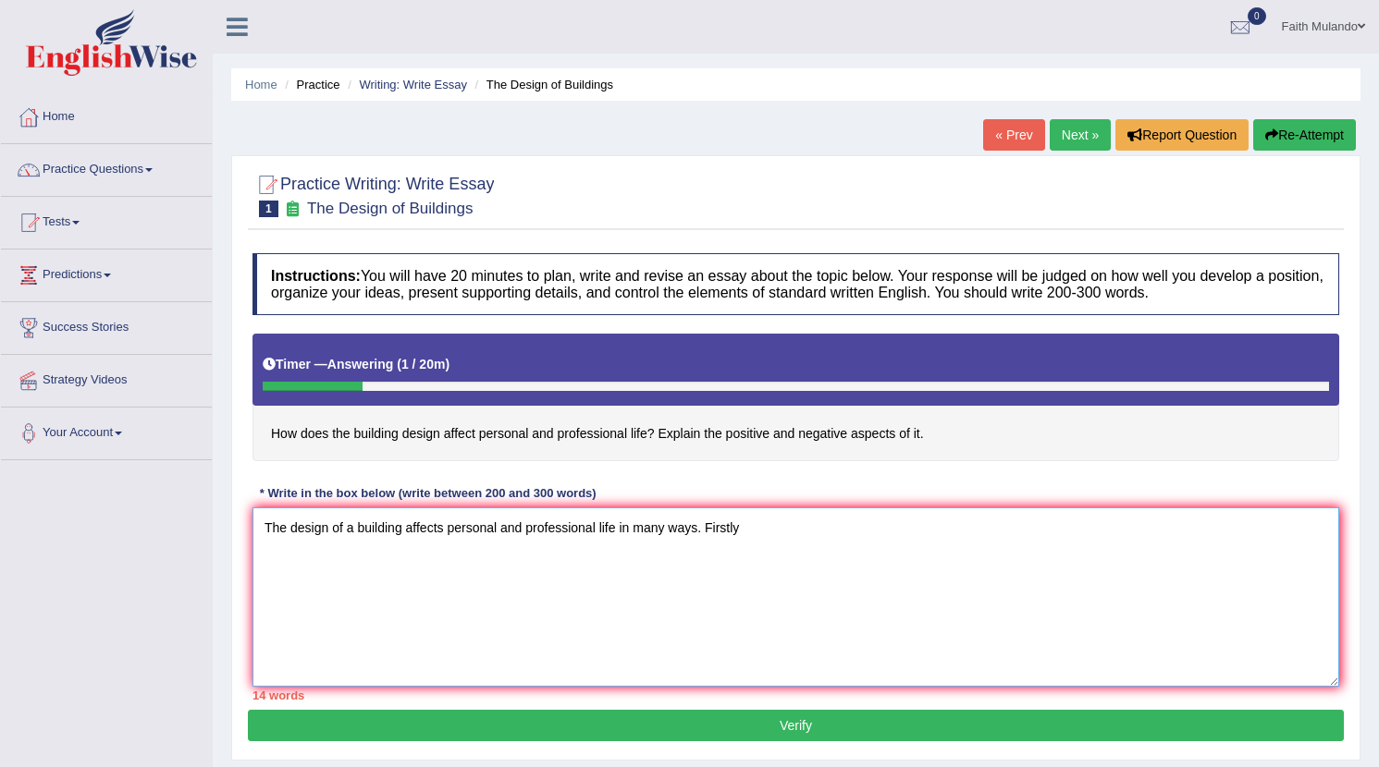
scroll to position [0, 0]
click at [880, 528] on textarea "The design of a building affects personal and professional life in many ways. I…" at bounding box center [795, 597] width 1087 height 179
click at [907, 561] on textarea "The design of a building affects personal and professional life in many ways. i…" at bounding box center [795, 597] width 1087 height 179
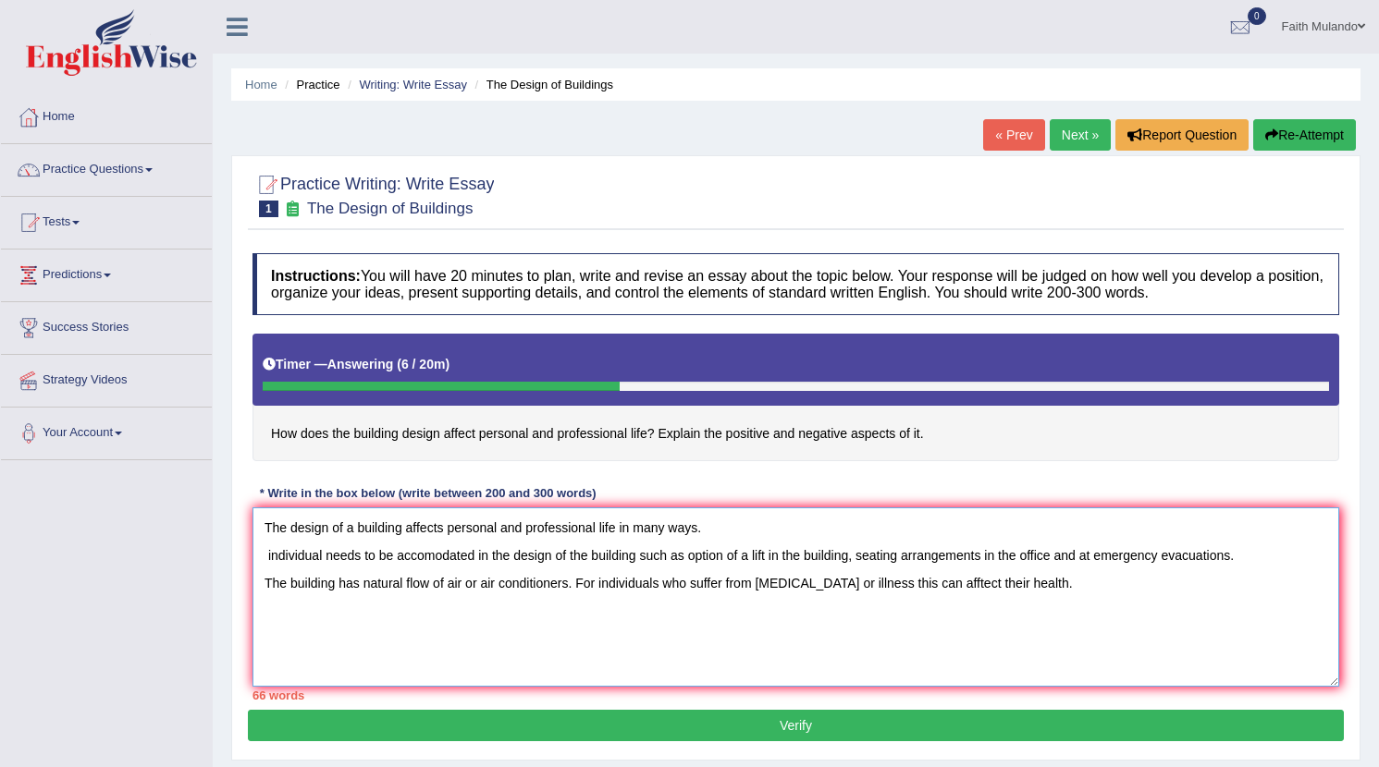
click at [268, 552] on textarea "The design of a building affects personal and professional life in many ways. i…" at bounding box center [795, 597] width 1087 height 179
click at [272, 557] on textarea "The design of a building affects personal and professional life in many ways. i…" at bounding box center [795, 597] width 1087 height 179
click at [365, 553] on textarea "The design of a building affects personal and professional life in many ways. I…" at bounding box center [795, 597] width 1087 height 179
click at [264, 565] on textarea "The design of a building affects personal and professional life in many ways. I…" at bounding box center [795, 597] width 1087 height 179
click at [268, 559] on textarea "The design of a building affects personal and professional life in many ways. I…" at bounding box center [795, 597] width 1087 height 179
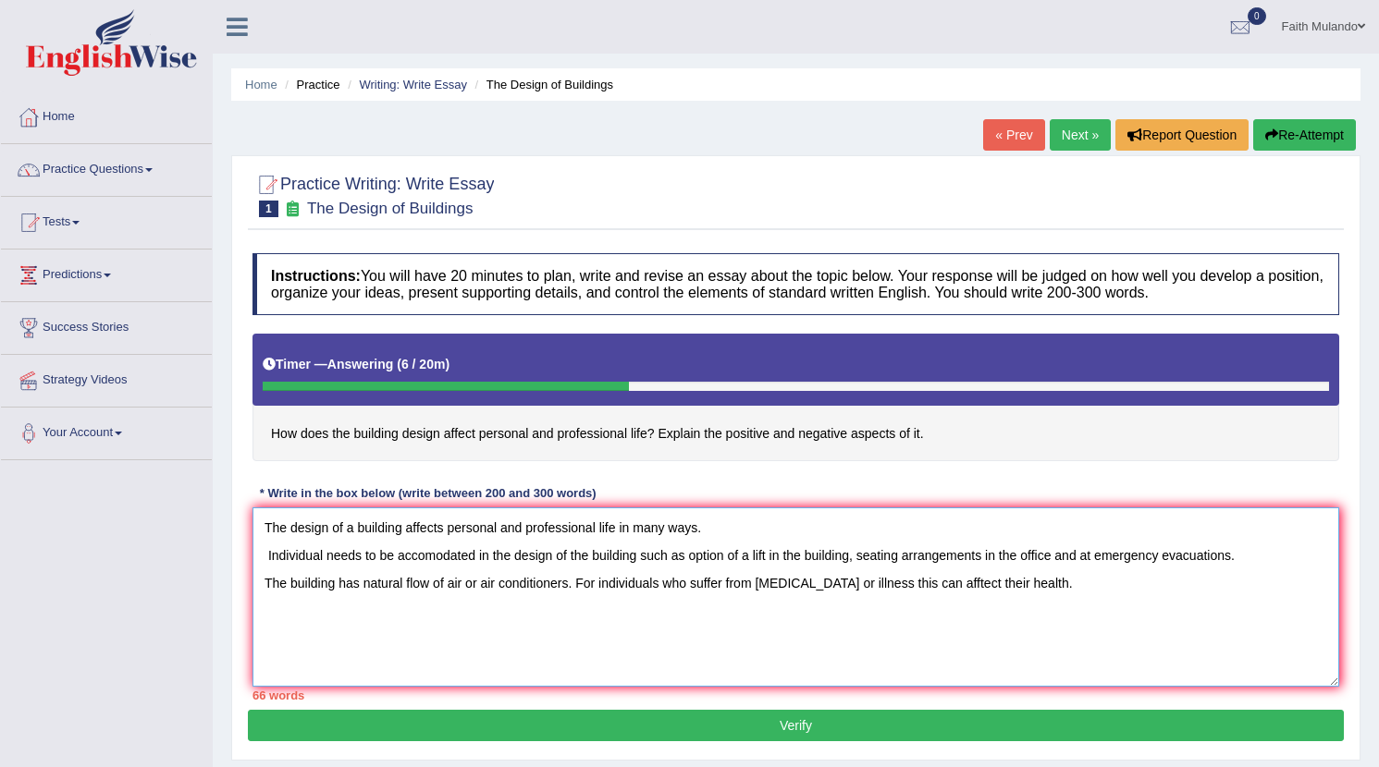
click at [267, 569] on textarea "The design of a building affects personal and professional life in many ways. I…" at bounding box center [795, 597] width 1087 height 179
click at [259, 563] on textarea "The design of a building affects personal and professional life in many ways. I…" at bounding box center [795, 597] width 1087 height 179
click at [267, 557] on textarea "The design of a building affects personal and professional life in many ways. I…" at bounding box center [795, 597] width 1087 height 179
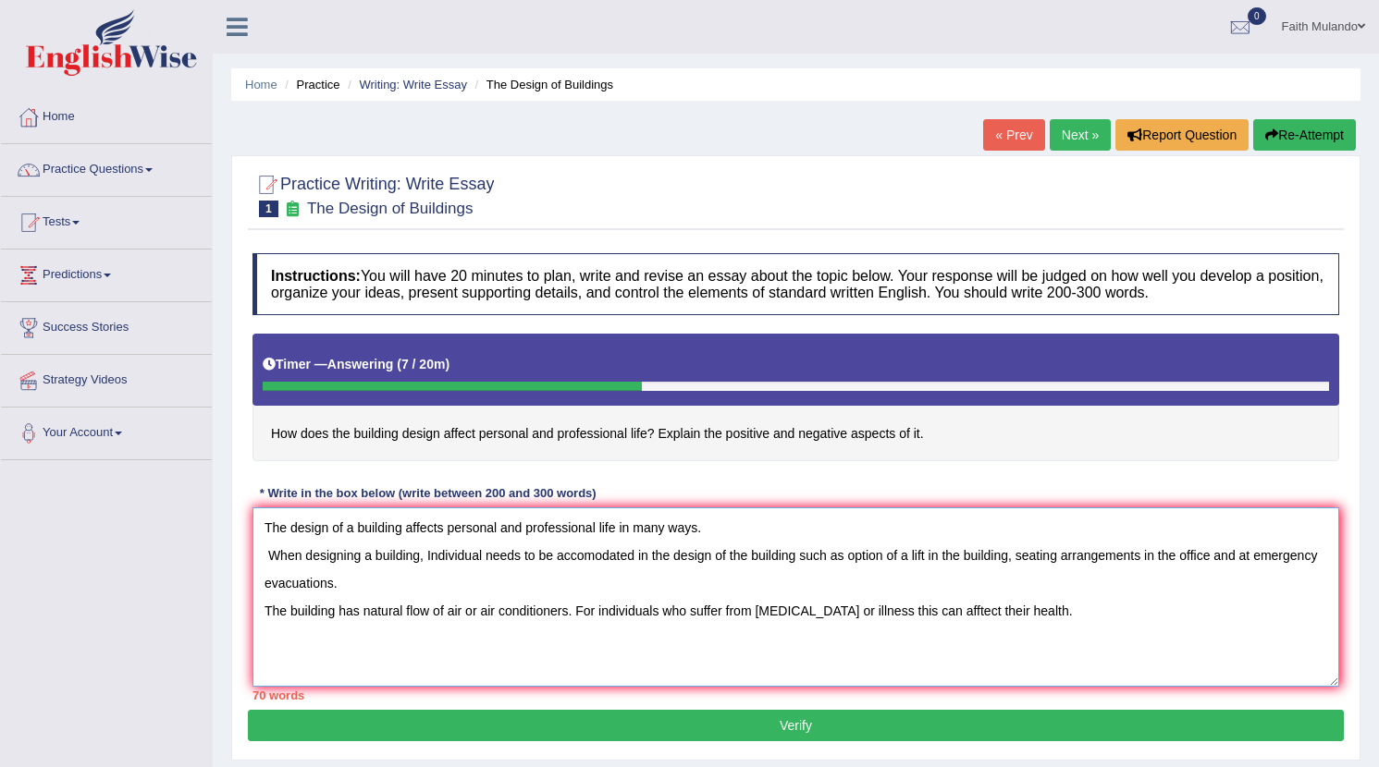
click at [517, 558] on textarea "The design of a building affects personal and professional life in many ways. W…" at bounding box center [795, 597] width 1087 height 179
click at [521, 557] on textarea "The design of a building affects personal and professional life in many ways. W…" at bounding box center [795, 597] width 1087 height 179
click at [431, 552] on textarea "The design of a building affects personal and professional life in many ways. W…" at bounding box center [795, 597] width 1087 height 179
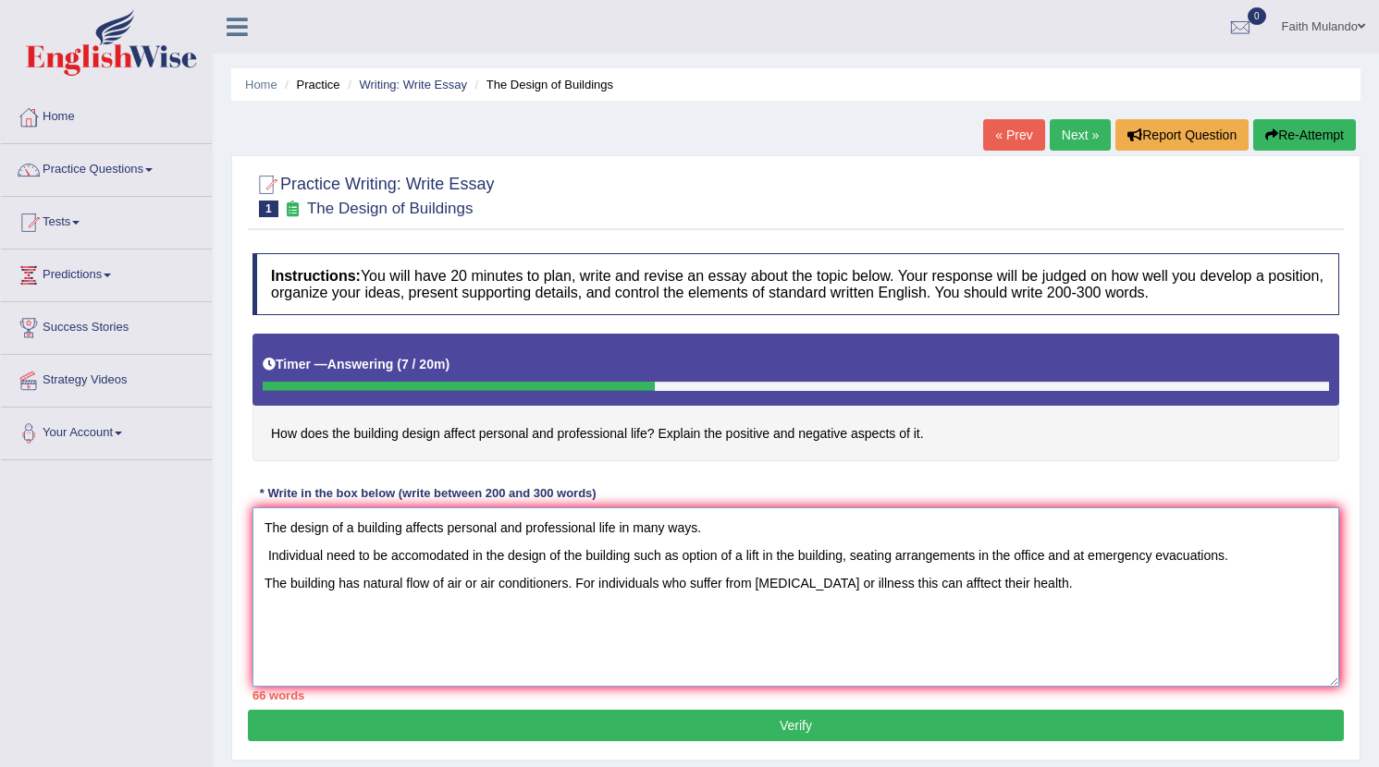
click at [852, 556] on textarea "The design of a building affects personal and professional life in many ways. I…" at bounding box center [795, 597] width 1087 height 179
click at [1019, 559] on textarea "The design of a building affects personal and professional life in many ways. I…" at bounding box center [795, 597] width 1087 height 179
click at [1113, 578] on textarea "The design of a building affects personal and professional life in many ways. I…" at bounding box center [795, 597] width 1087 height 179
click at [277, 606] on textarea "The design of a building affects personal and professional life in many ways. I…" at bounding box center [795, 597] width 1087 height 179
click at [389, 619] on textarea "The design of a building affects personal and professional life in many ways. I…" at bounding box center [795, 597] width 1087 height 179
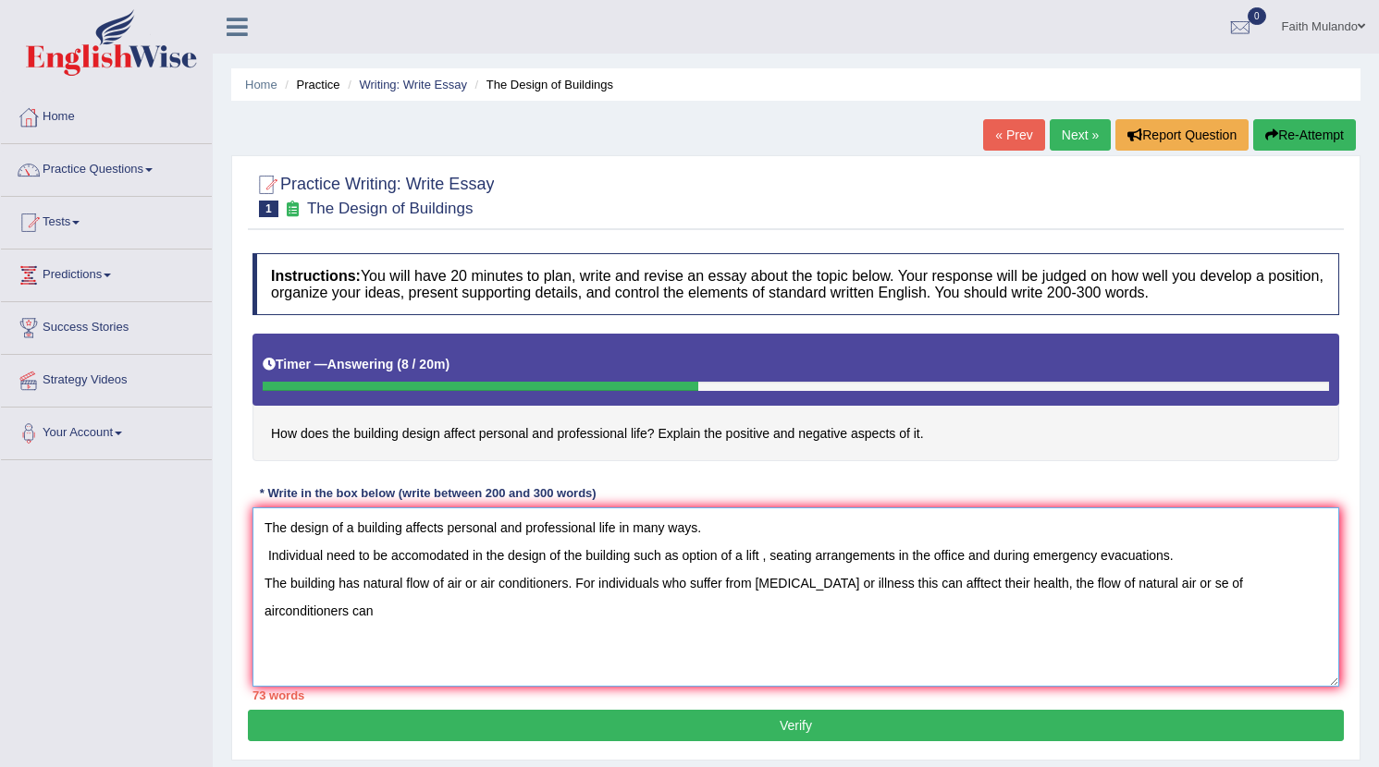
click at [399, 604] on textarea "The design of a building affects personal and professional life in many ways. I…" at bounding box center [795, 597] width 1087 height 179
click at [779, 551] on textarea "The design of a building affects personal and professional life in many ways. I…" at bounding box center [795, 597] width 1087 height 179
click at [1287, 550] on textarea "The design of a building affects personal and professional life in many ways. I…" at bounding box center [795, 597] width 1087 height 179
click at [1050, 576] on textarea "The design of a building affects personal and professional life in many ways. I…" at bounding box center [795, 597] width 1087 height 179
click at [616, 604] on textarea "The design of a building affects personal and professional life in many ways. I…" at bounding box center [795, 597] width 1087 height 179
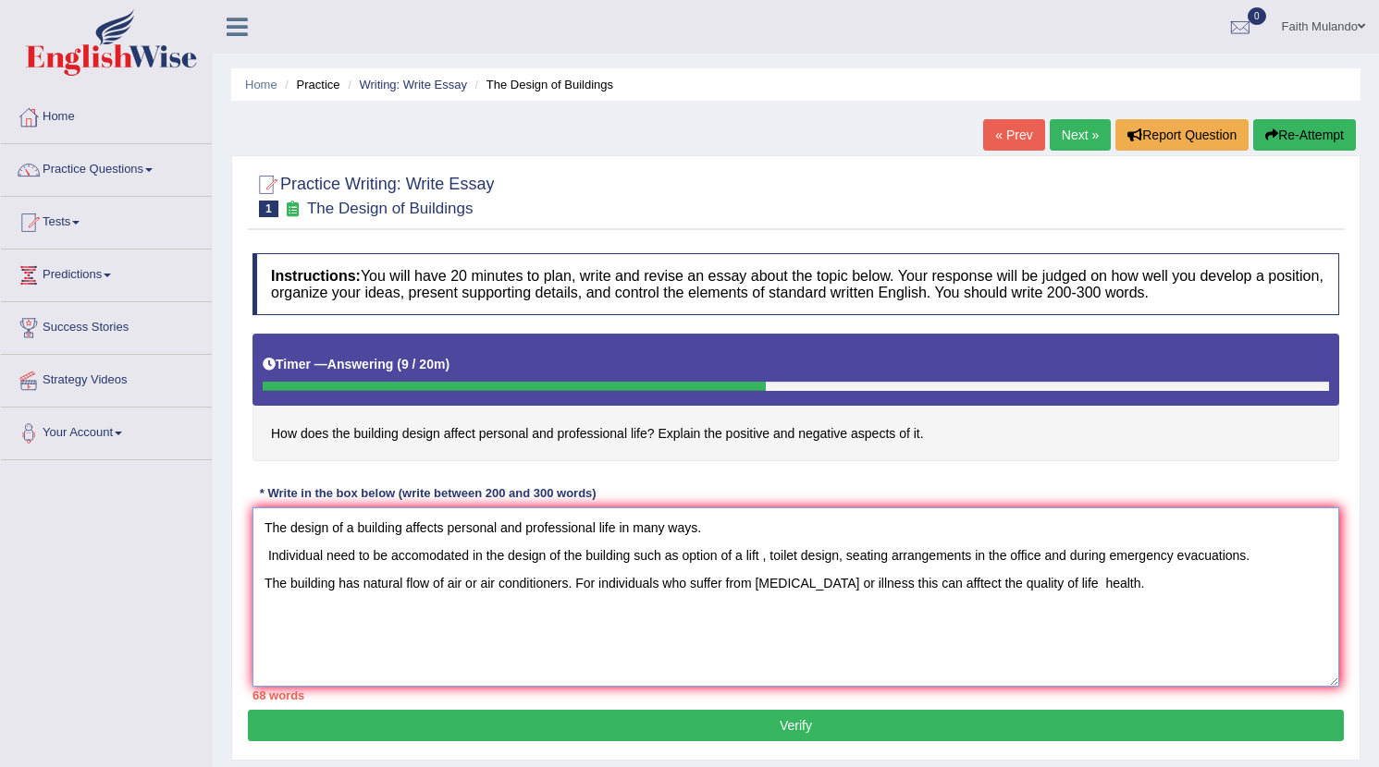
click at [255, 577] on textarea "The design of a building affects personal and professional life in many ways. I…" at bounding box center [795, 597] width 1087 height 179
click at [320, 578] on textarea "The design of a building affects personal and professional life in many ways. I…" at bounding box center [795, 597] width 1087 height 179
click at [344, 583] on textarea "The design of a building affects personal and professional life in many ways. I…" at bounding box center [795, 597] width 1087 height 179
click at [382, 583] on textarea "The design of a building affects personal and professional life in many ways. I…" at bounding box center [795, 597] width 1087 height 179
click at [1299, 558] on textarea "The design of a building affects personal and professional life in many ways. I…" at bounding box center [795, 597] width 1087 height 179
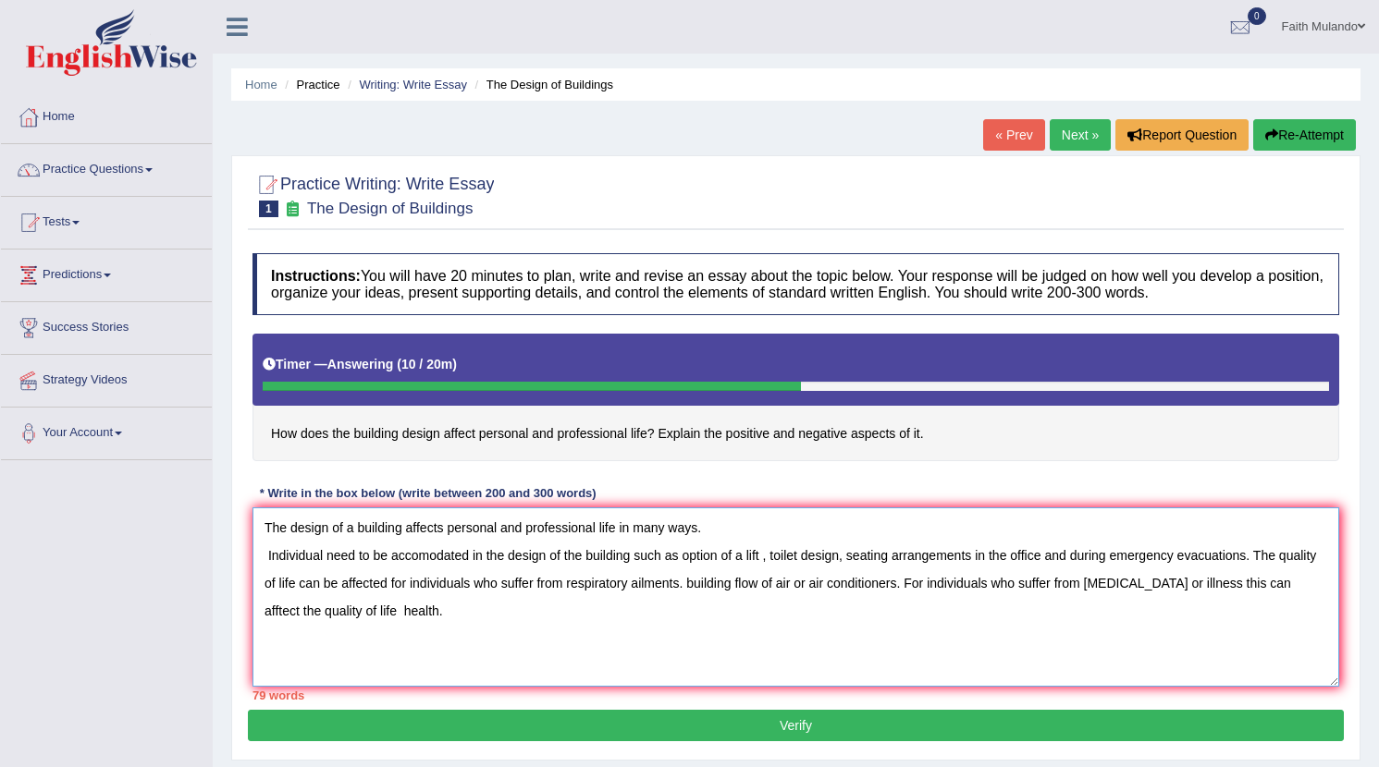
click at [645, 632] on textarea "The design of a building affects personal and professional life in many ways. I…" at bounding box center [795, 597] width 1087 height 179
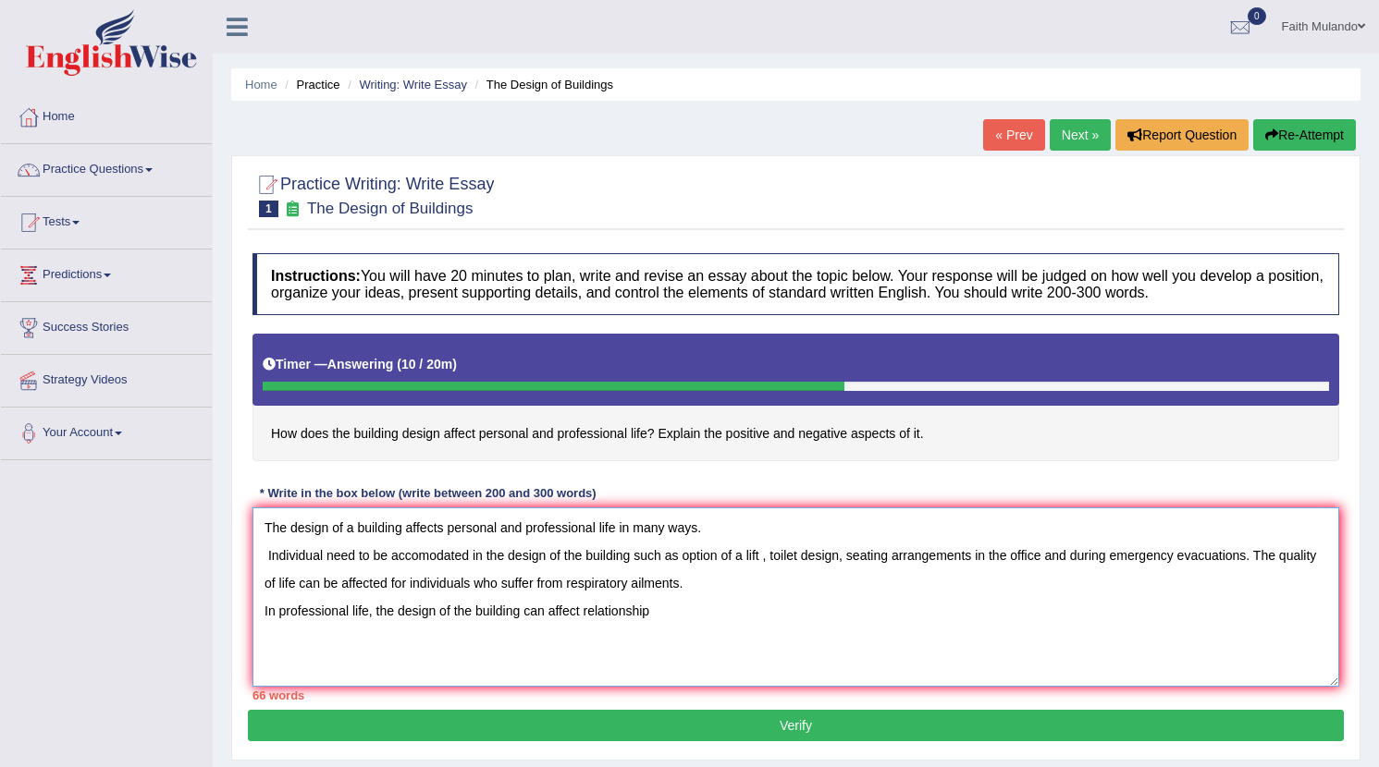
click at [530, 611] on textarea "The design of a building affects personal and professional life in many ways. I…" at bounding box center [795, 597] width 1087 height 179
click at [524, 609] on textarea "The design of a building affects personal and professional life in many ways. I…" at bounding box center [795, 597] width 1087 height 179
click at [915, 629] on textarea "The design of a building affects personal and professional life in many ways. I…" at bounding box center [795, 597] width 1087 height 179
click at [900, 620] on textarea "The design of a building affects personal and professional life in many ways. I…" at bounding box center [795, 597] width 1087 height 179
click at [883, 613] on textarea "The design of a building affects personal and professional life in many ways. I…" at bounding box center [795, 597] width 1087 height 179
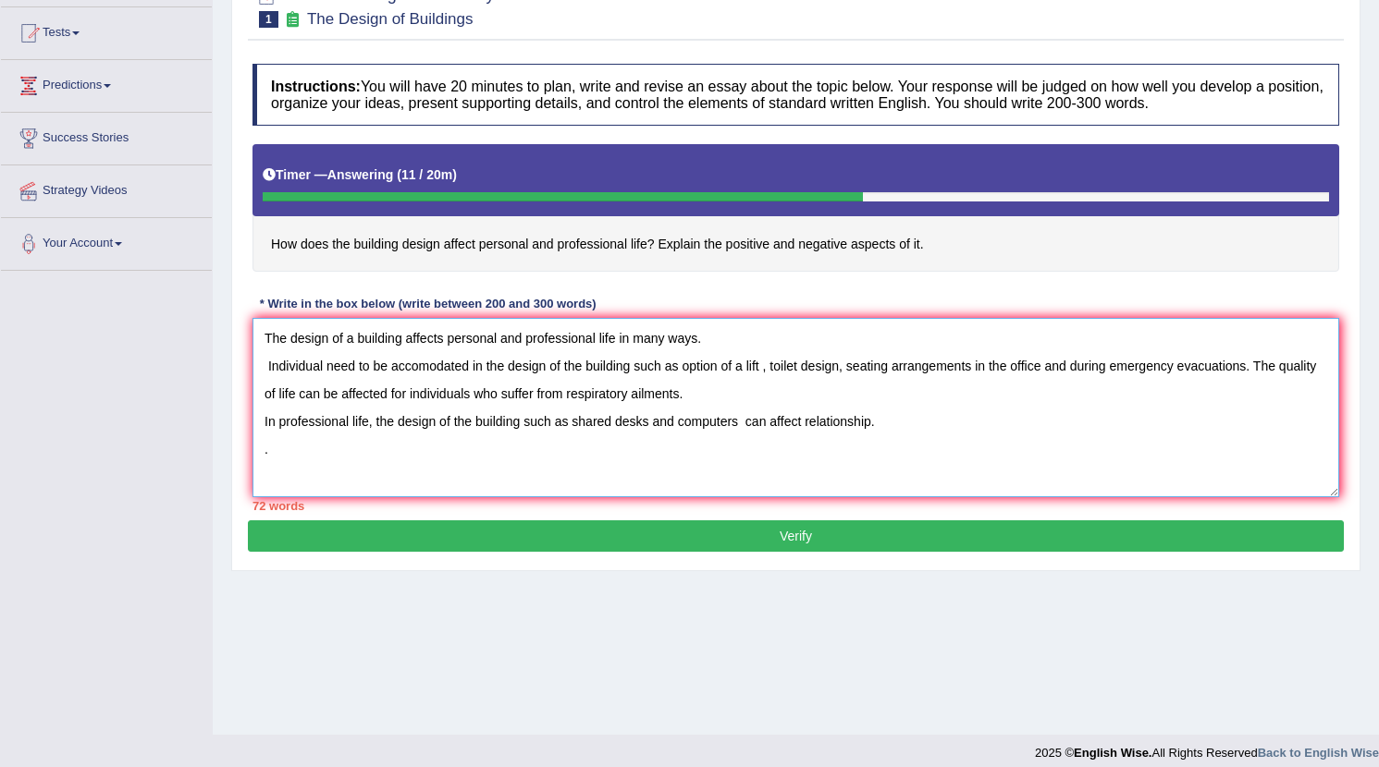
scroll to position [195, 0]
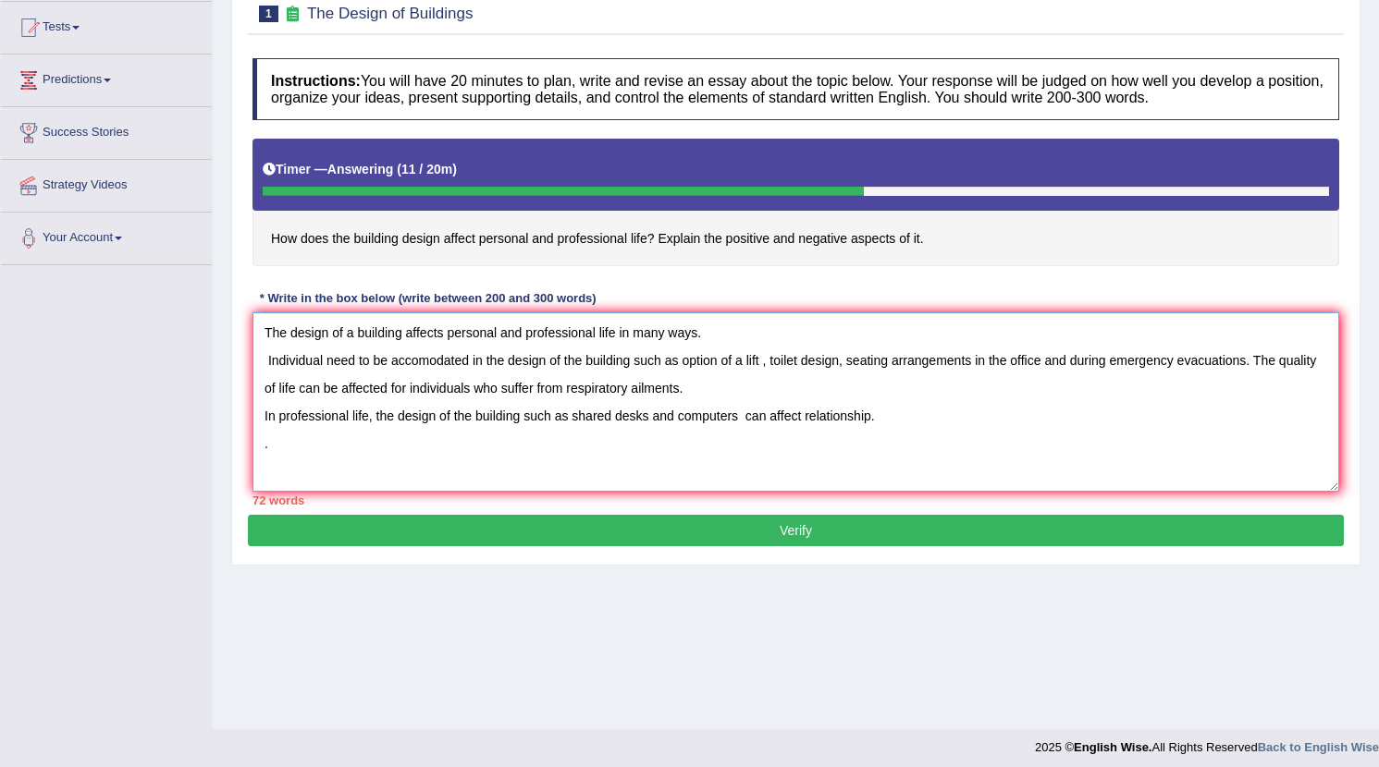
type textarea "The design of a building affects personal and professional life in many ways. I…"
click at [887, 531] on button "Verify" at bounding box center [796, 530] width 1096 height 31
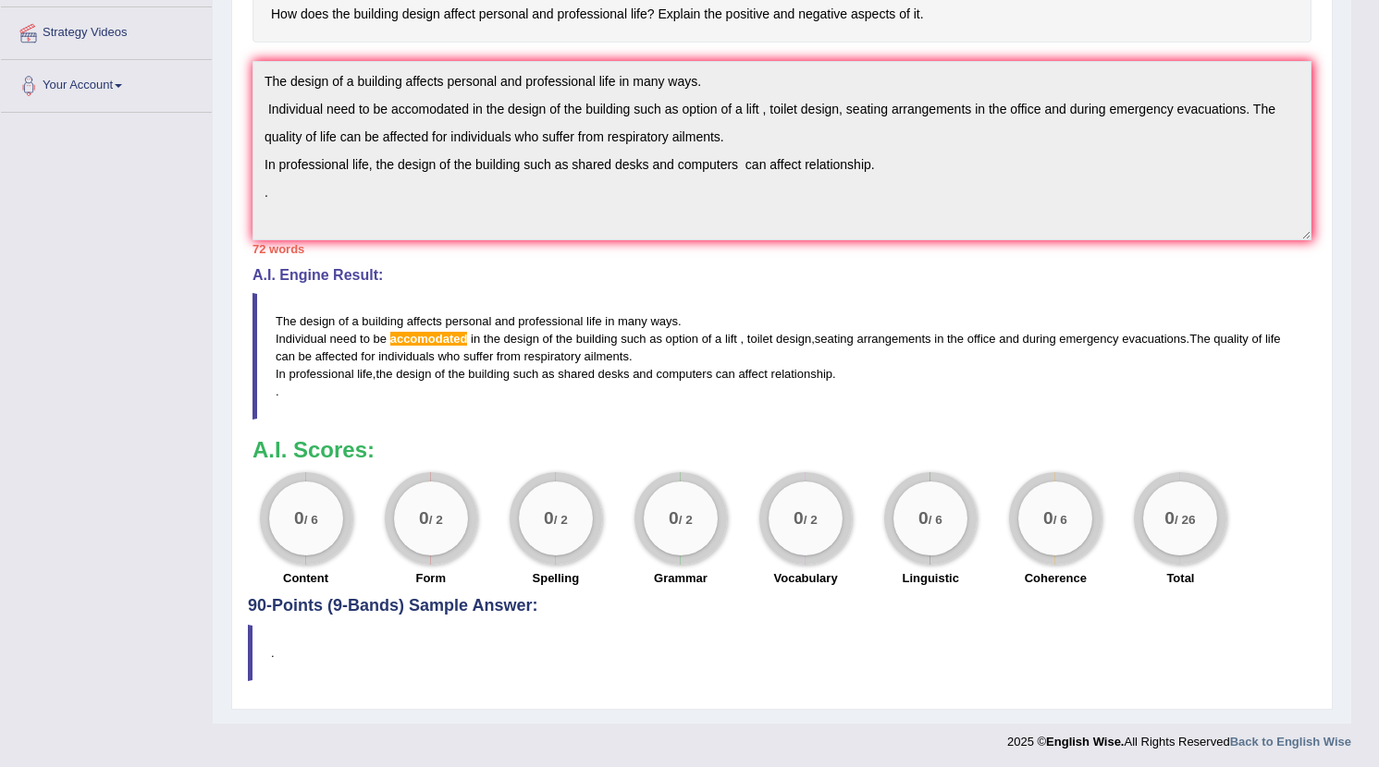
scroll to position [347, 0]
click at [338, 613] on h4 "90-Points (9-Bands) Sample Answer:" at bounding box center [782, 254] width 1068 height 723
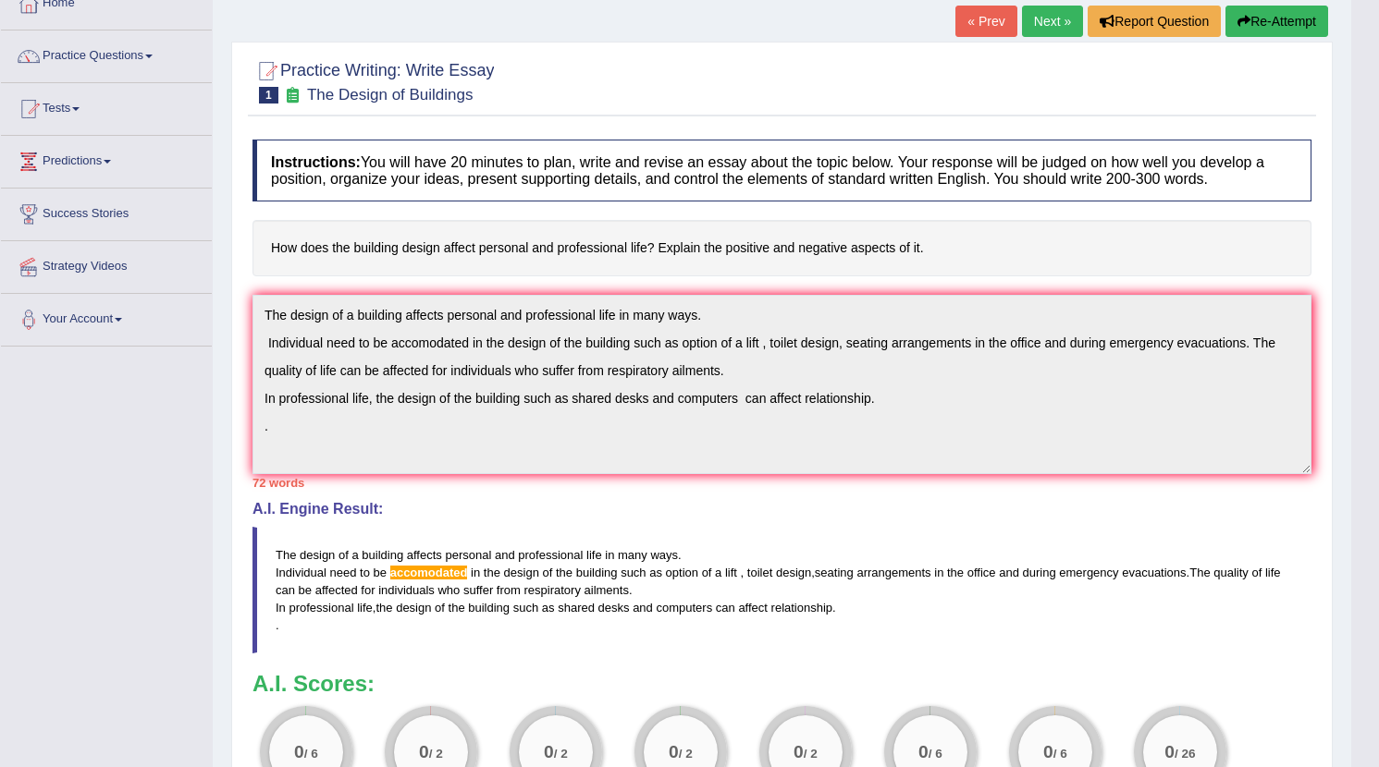
scroll to position [99, 0]
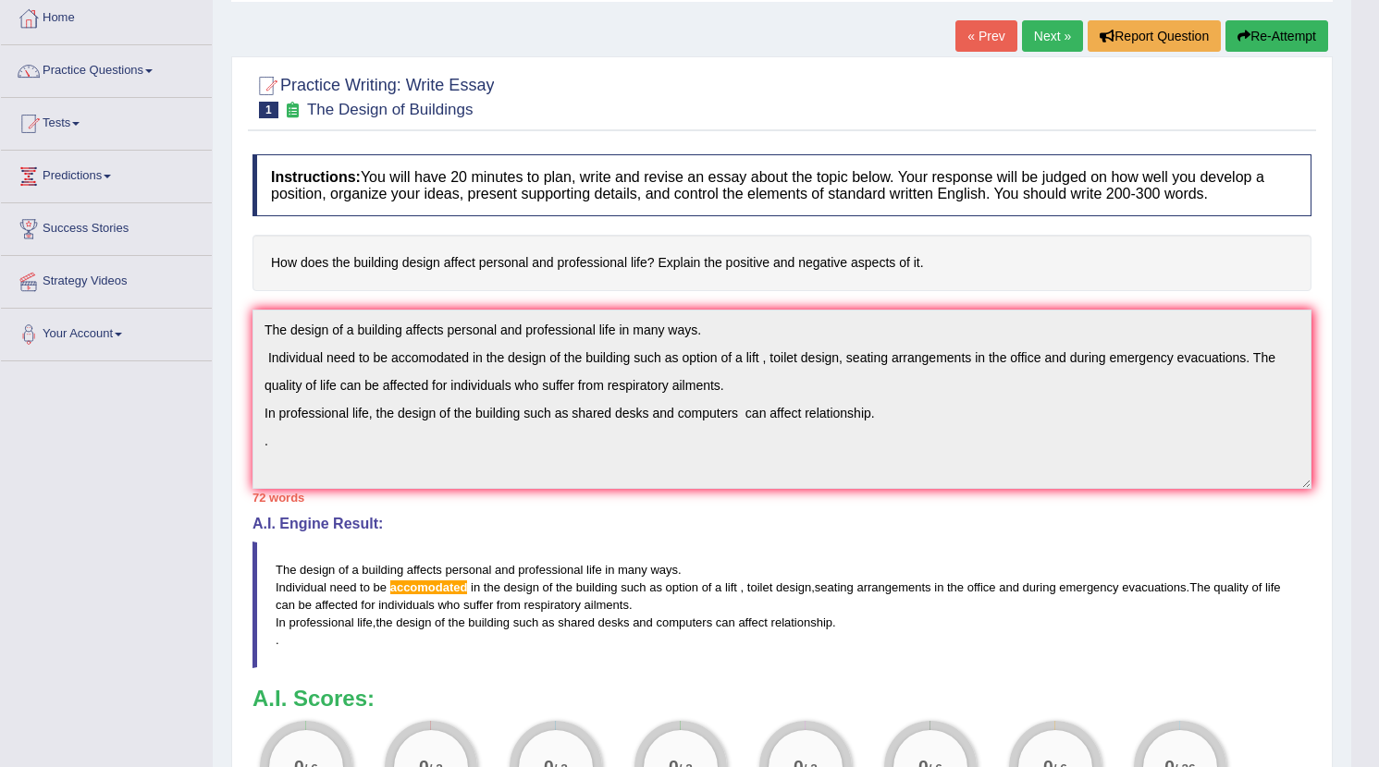
click at [1037, 20] on link "Next »" at bounding box center [1052, 35] width 61 height 31
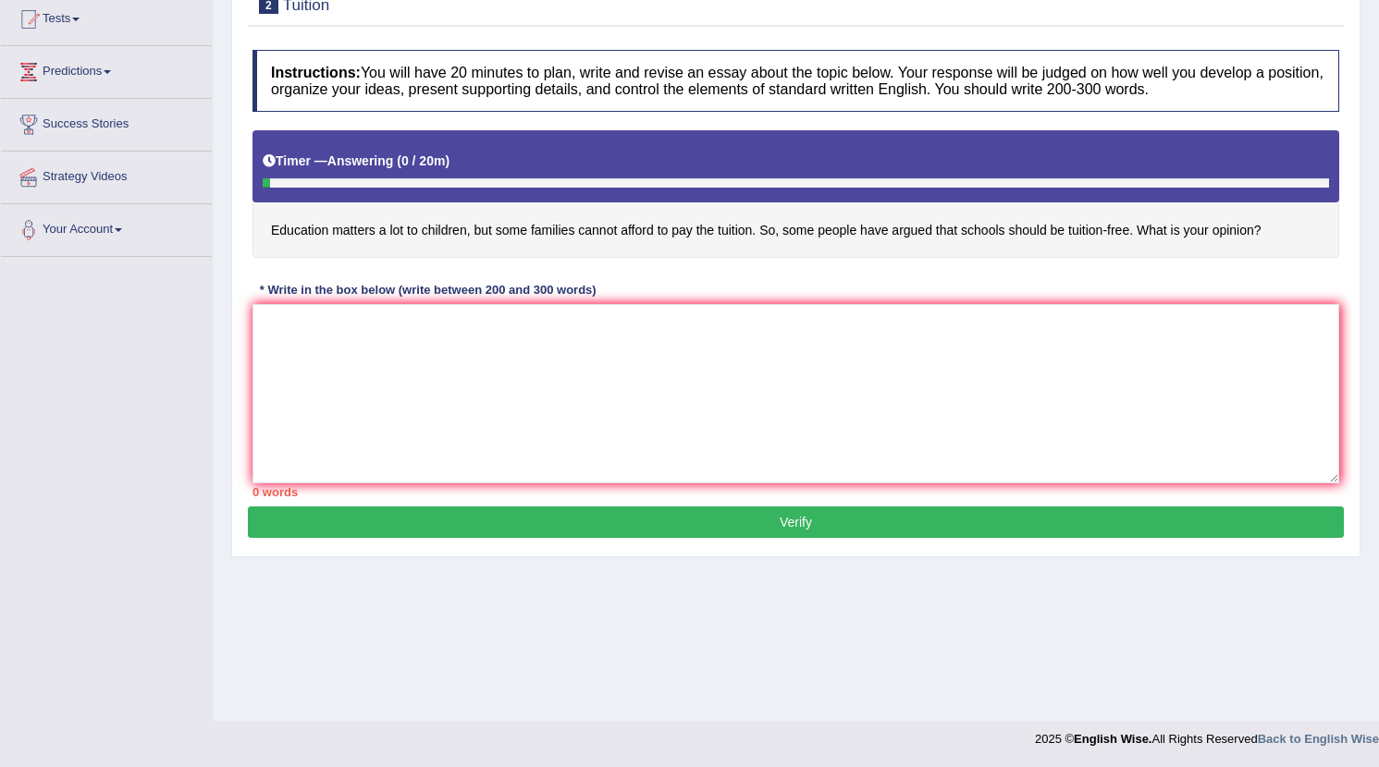
scroll to position [203, 0]
click at [411, 425] on textarea at bounding box center [795, 393] width 1087 height 179
type textarea "S"
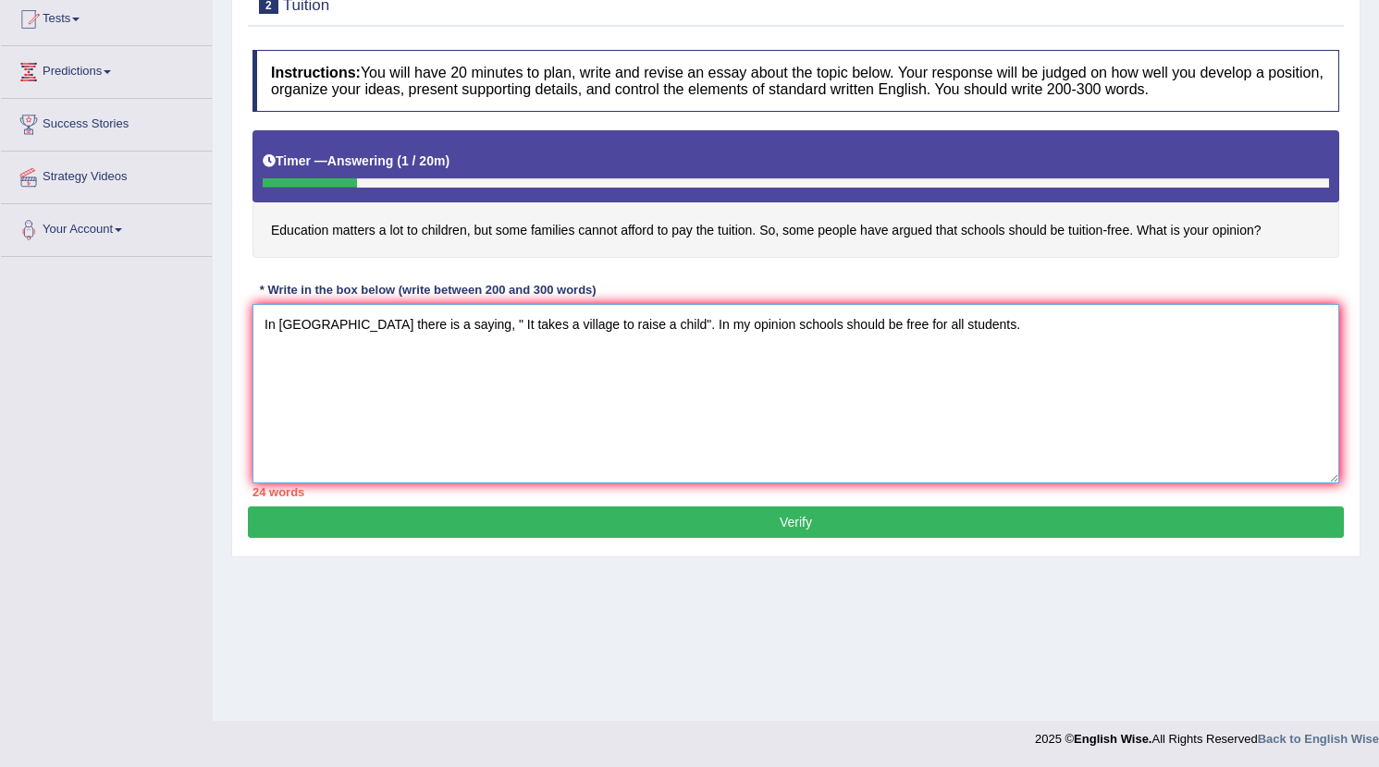
type textarea "In [GEOGRAPHIC_DATA] there is a saying, " It takes a village to raise a child".…"
click at [753, 522] on button "Verify" at bounding box center [796, 522] width 1096 height 31
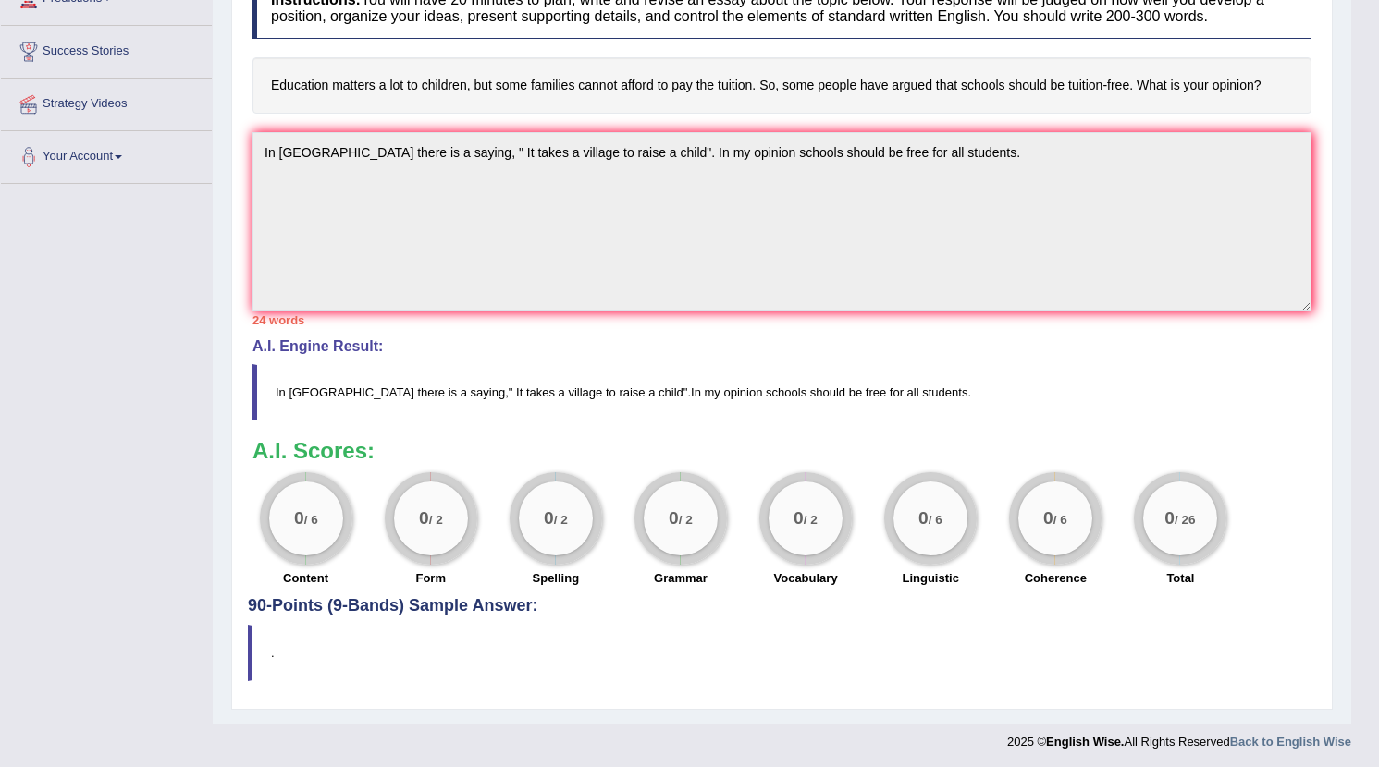
scroll to position [0, 0]
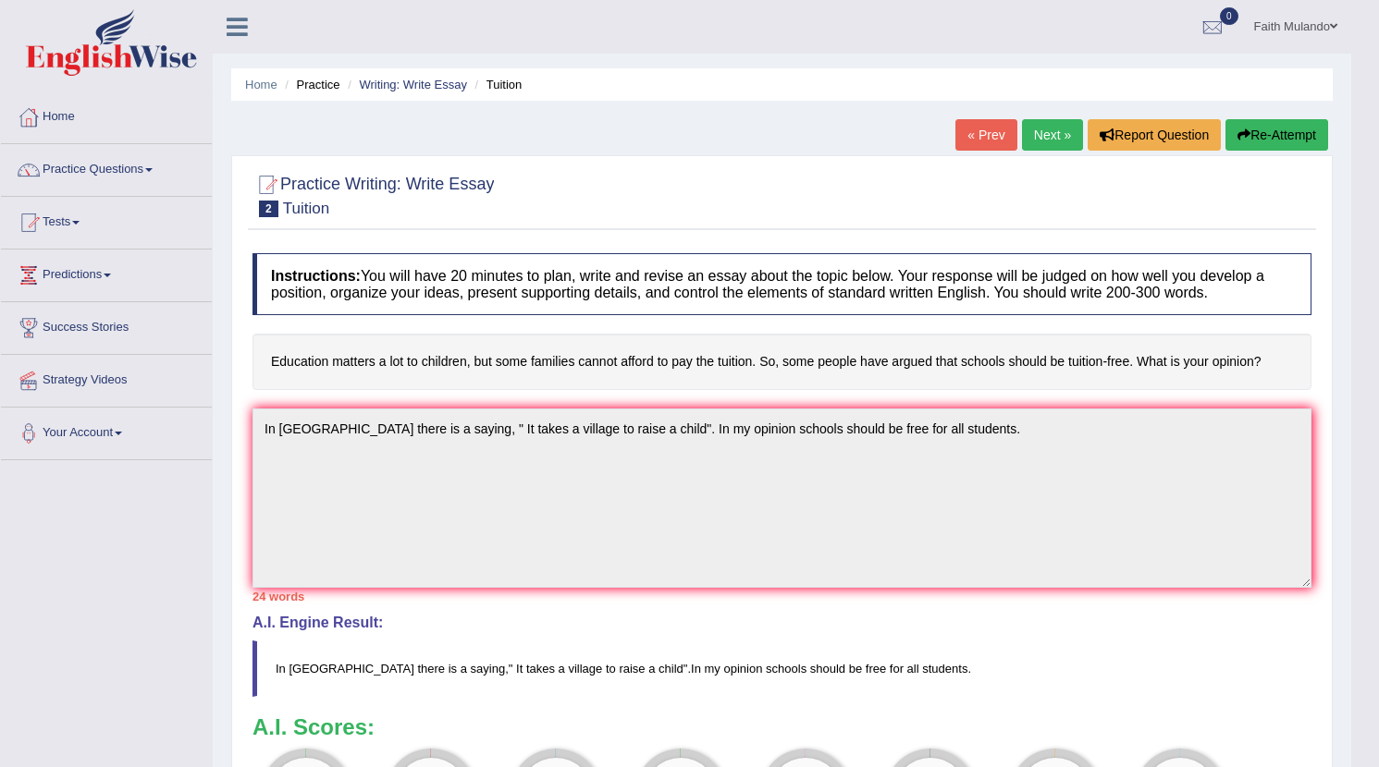
drag, startPoint x: 271, startPoint y: 361, endPoint x: 1018, endPoint y: 368, distance: 747.2
click at [1017, 368] on h4 "Education matters a lot to children, but some families cannot afford to pay the…" at bounding box center [781, 362] width 1059 height 56
click at [1276, 358] on h4 "Education matters a lot to children, but some families cannot afford to pay the…" at bounding box center [781, 362] width 1059 height 56
click at [1277, 359] on h4 "Education matters a lot to children, but some families cannot afford to pay the…" at bounding box center [781, 362] width 1059 height 56
drag, startPoint x: 1273, startPoint y: 360, endPoint x: 1121, endPoint y: 363, distance: 152.6
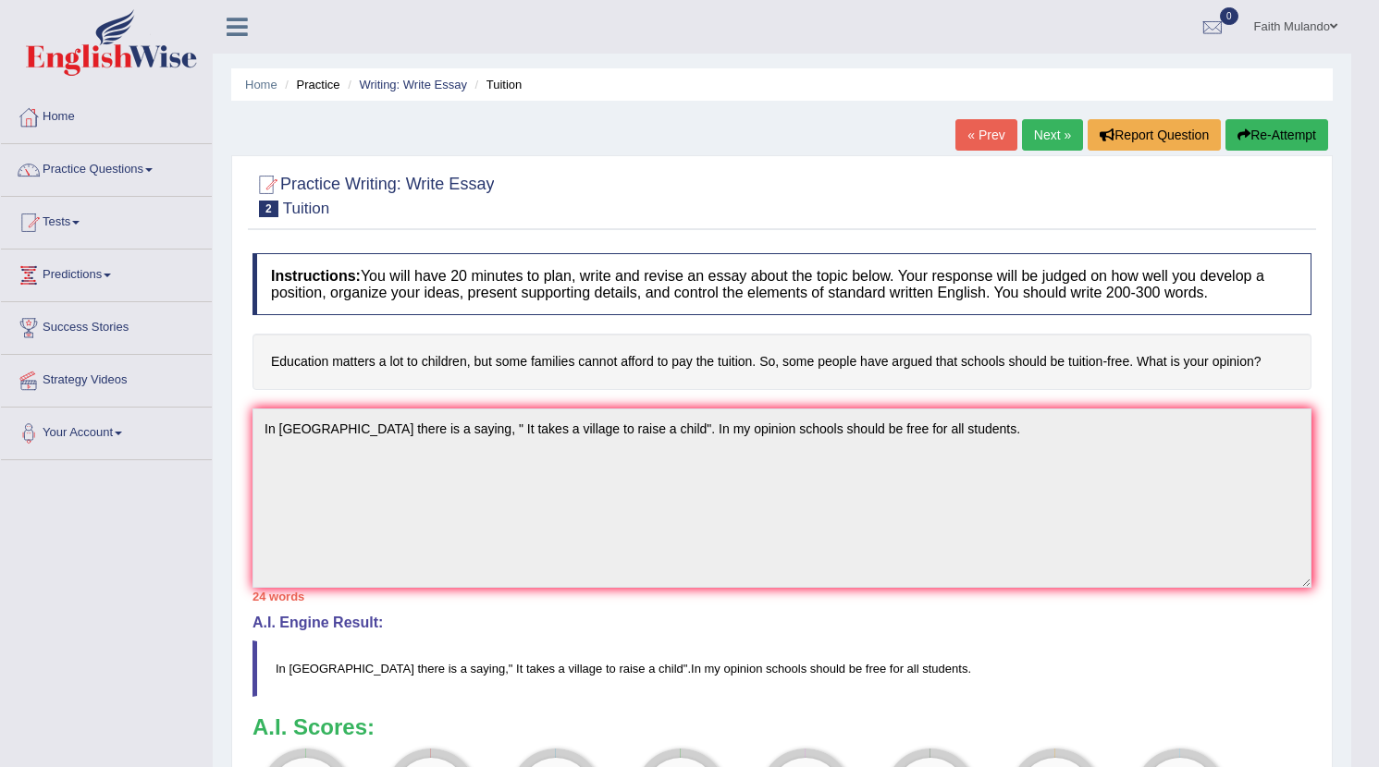
click at [1127, 364] on h4 "Education matters a lot to children, but some families cannot afford to pay the…" at bounding box center [781, 362] width 1059 height 56
drag, startPoint x: 278, startPoint y: 362, endPoint x: 578, endPoint y: 376, distance: 300.0
click at [578, 376] on h4 "Education matters a lot to children, but some families cannot afford to pay the…" at bounding box center [781, 362] width 1059 height 56
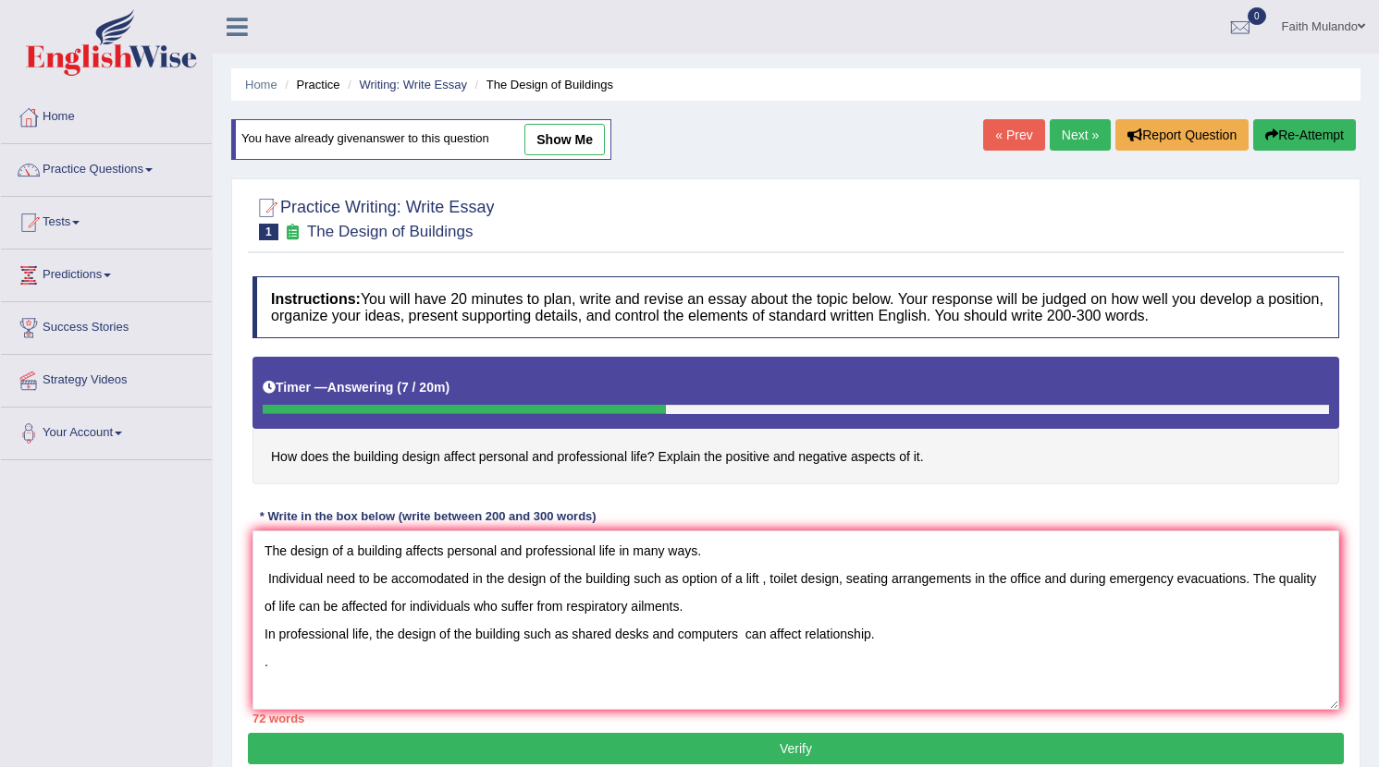
click at [1074, 130] on link "Next »" at bounding box center [1080, 134] width 61 height 31
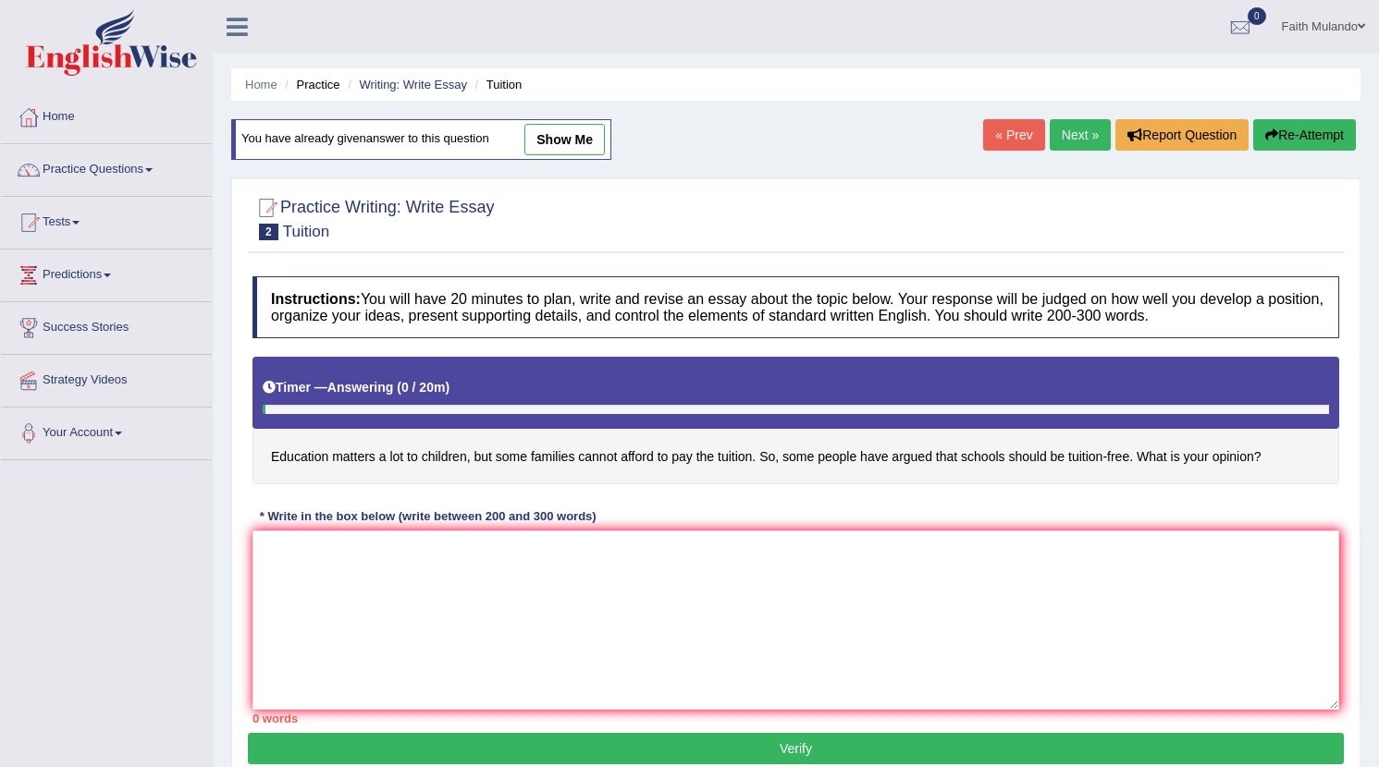
click at [1016, 139] on link "« Prev" at bounding box center [1013, 134] width 61 height 31
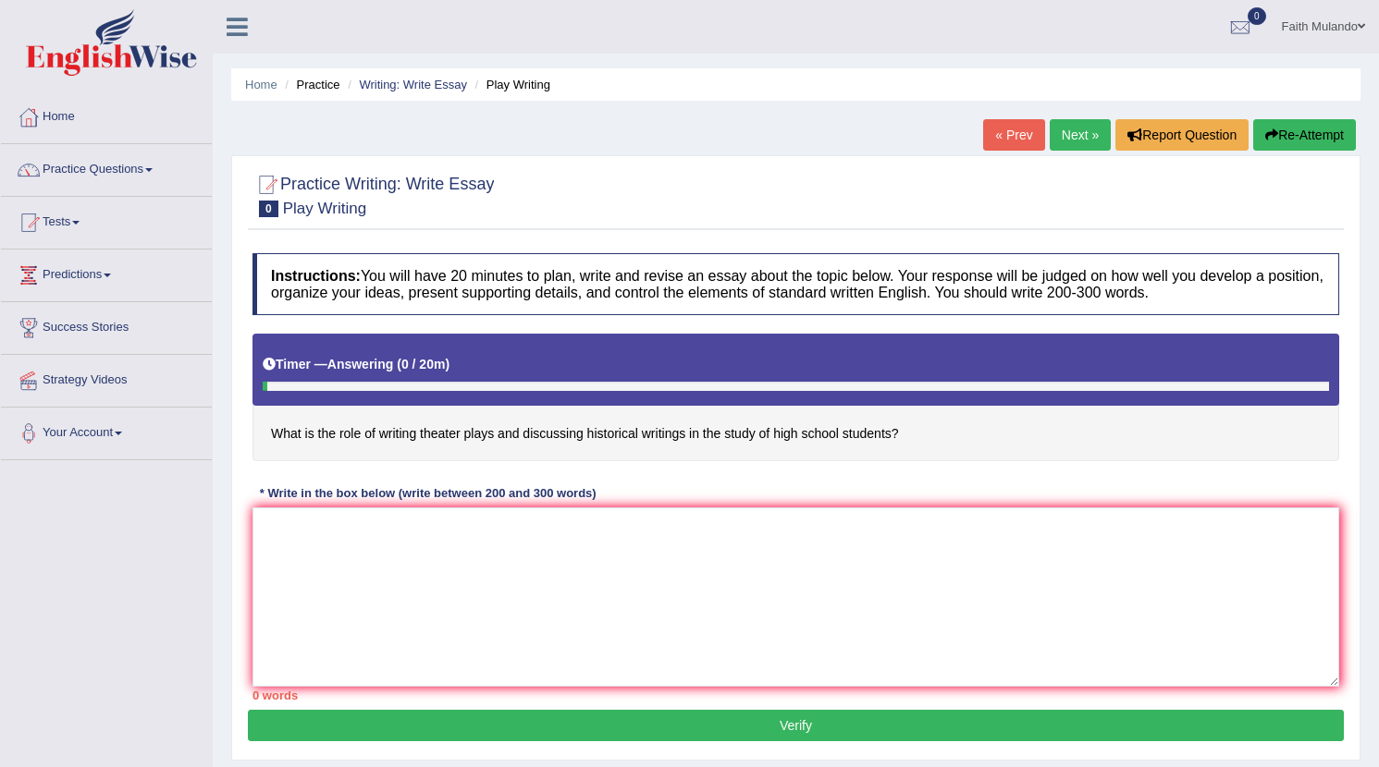
drag, startPoint x: 273, startPoint y: 436, endPoint x: 558, endPoint y: 444, distance: 284.9
click at [558, 444] on h4 "What is the role of writing theater plays and discussing historical writings in…" at bounding box center [795, 398] width 1087 height 128
